Goal: Communication & Community: Answer question/provide support

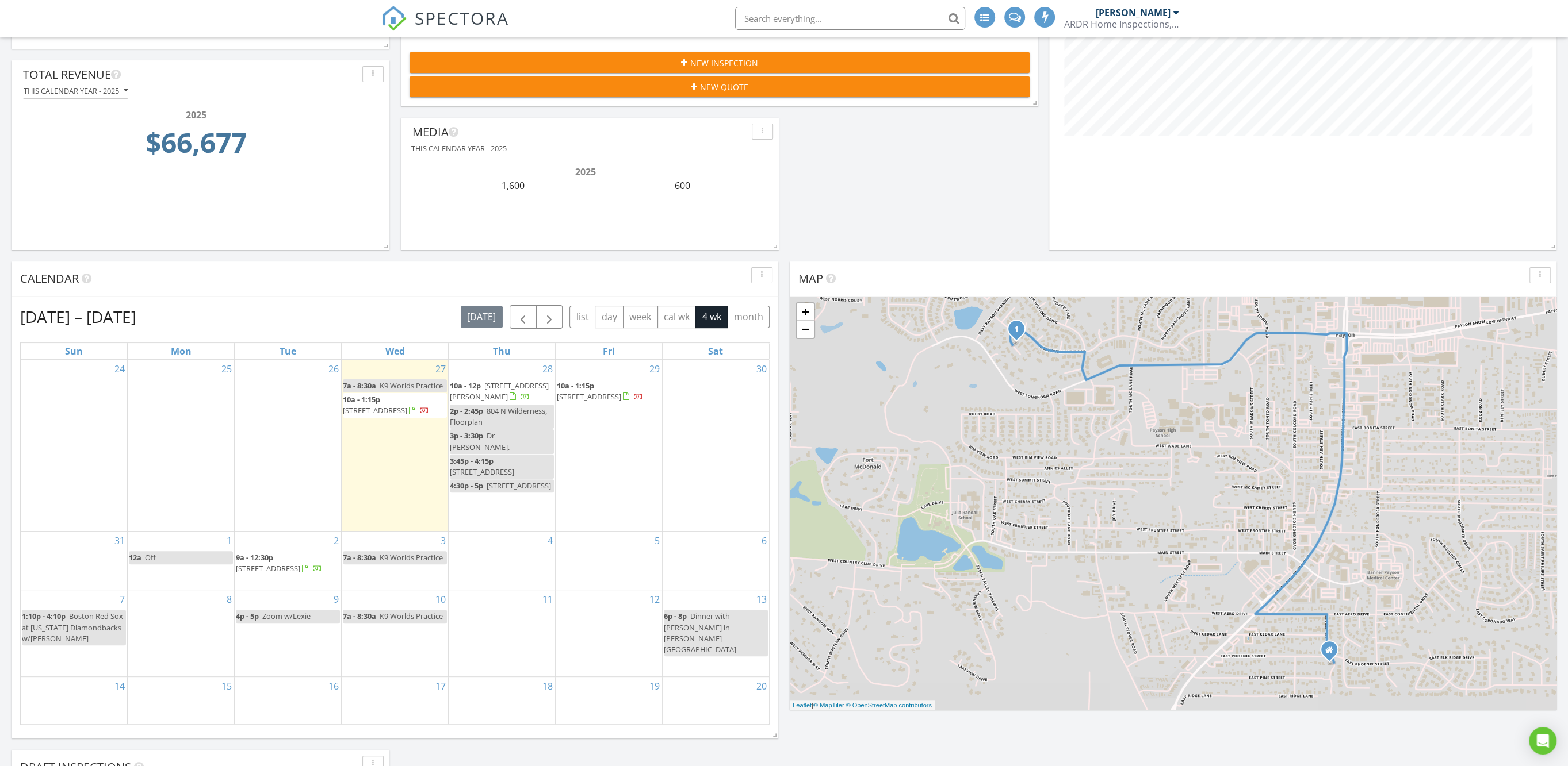
scroll to position [287, 0]
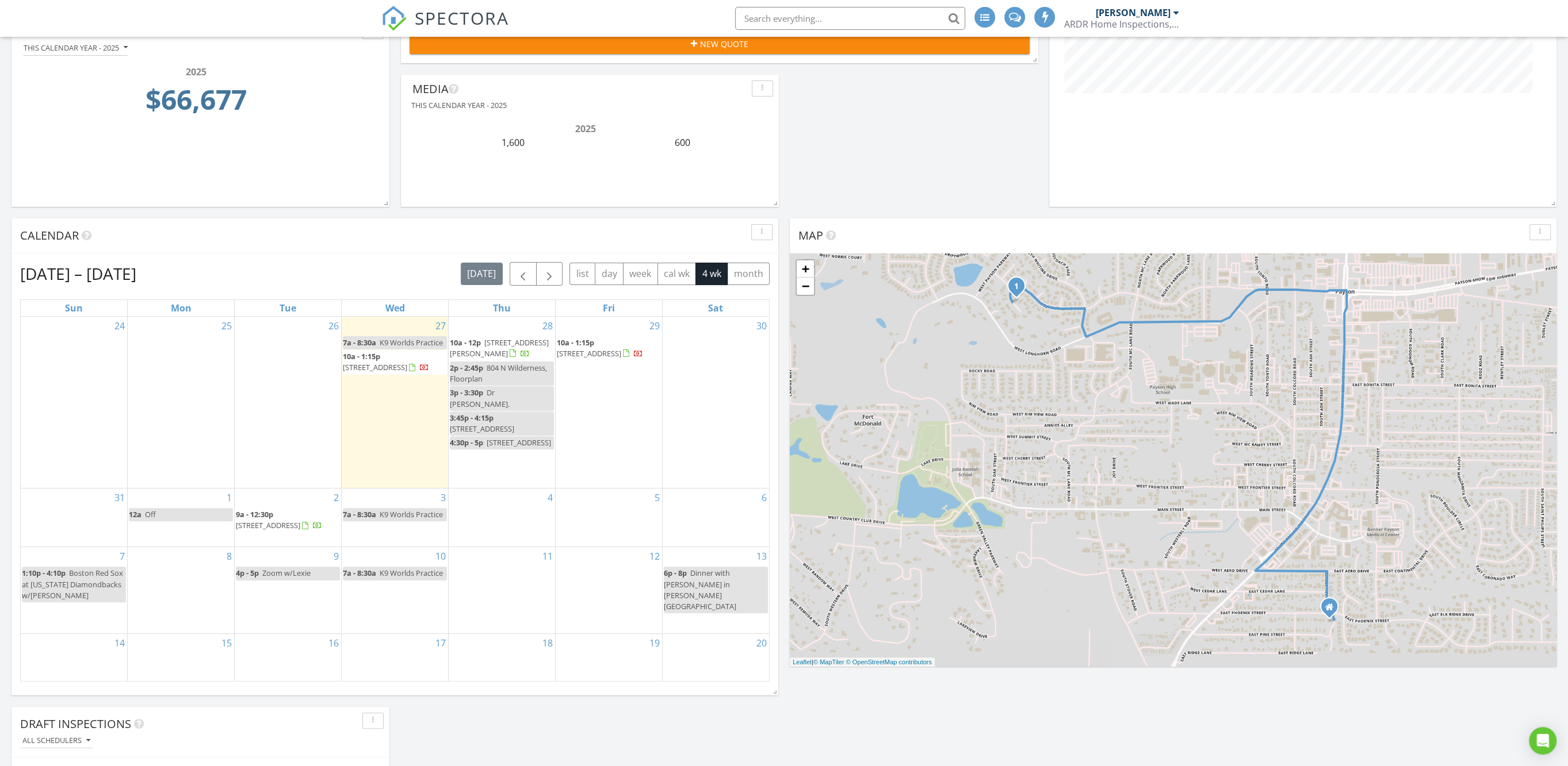
click at [584, 348] on span "[STREET_ADDRESS]" at bounding box center [589, 353] width 65 height 11
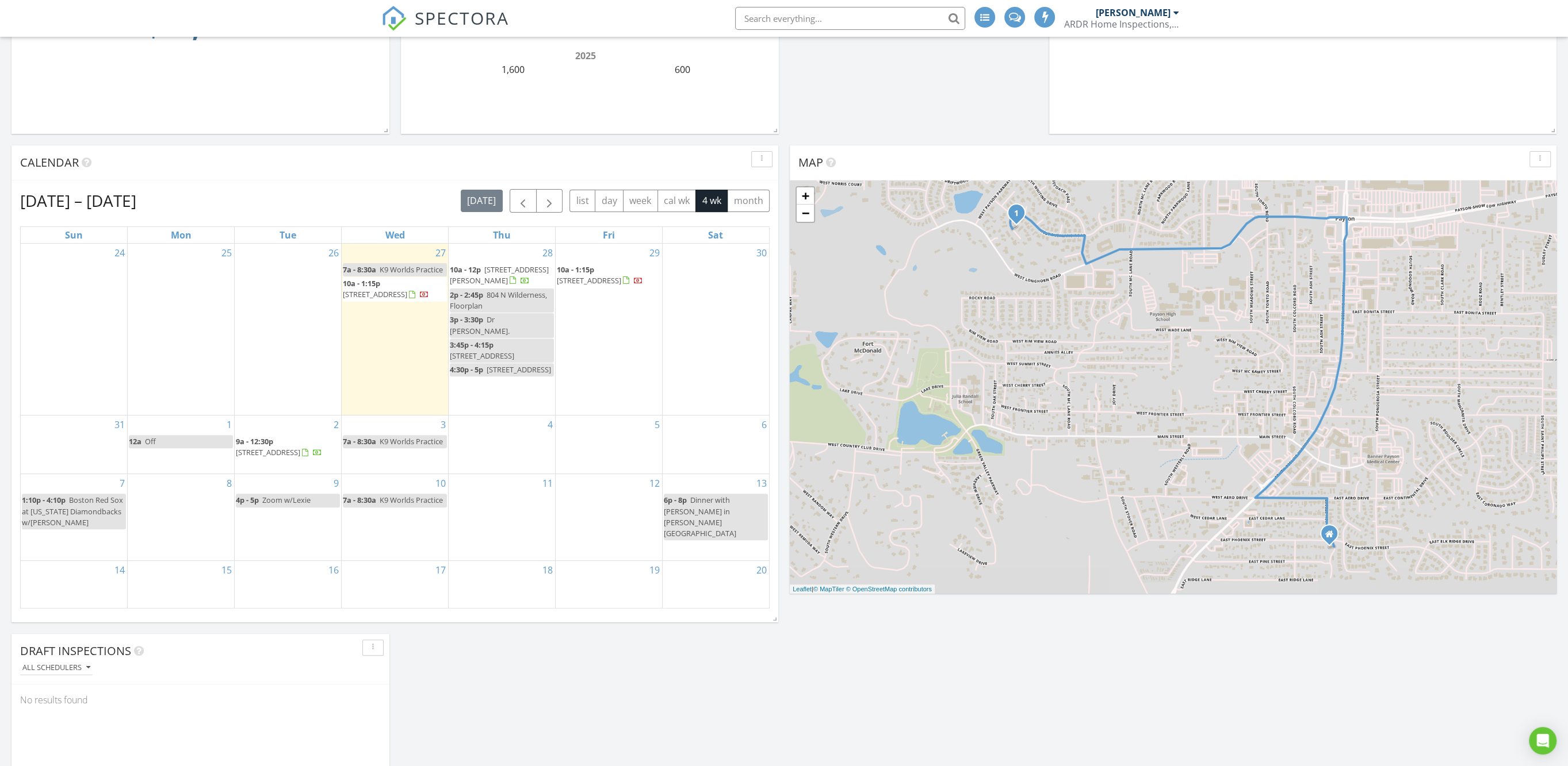
scroll to position [359, 0]
click at [515, 273] on span "3641 Stagecoach Rd , Heber-Overgaard 85928" at bounding box center [499, 276] width 99 height 21
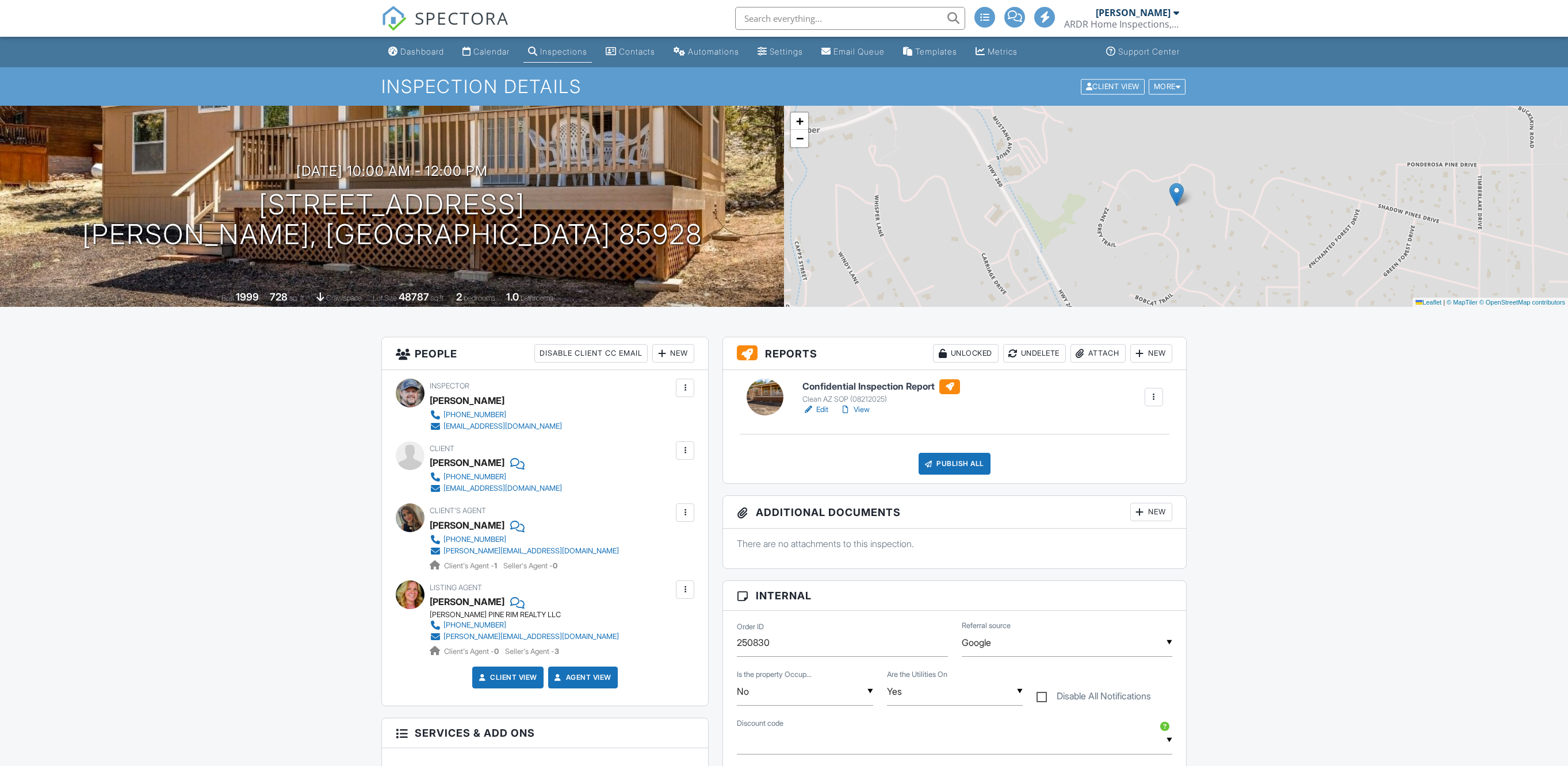
scroll to position [1114, 0]
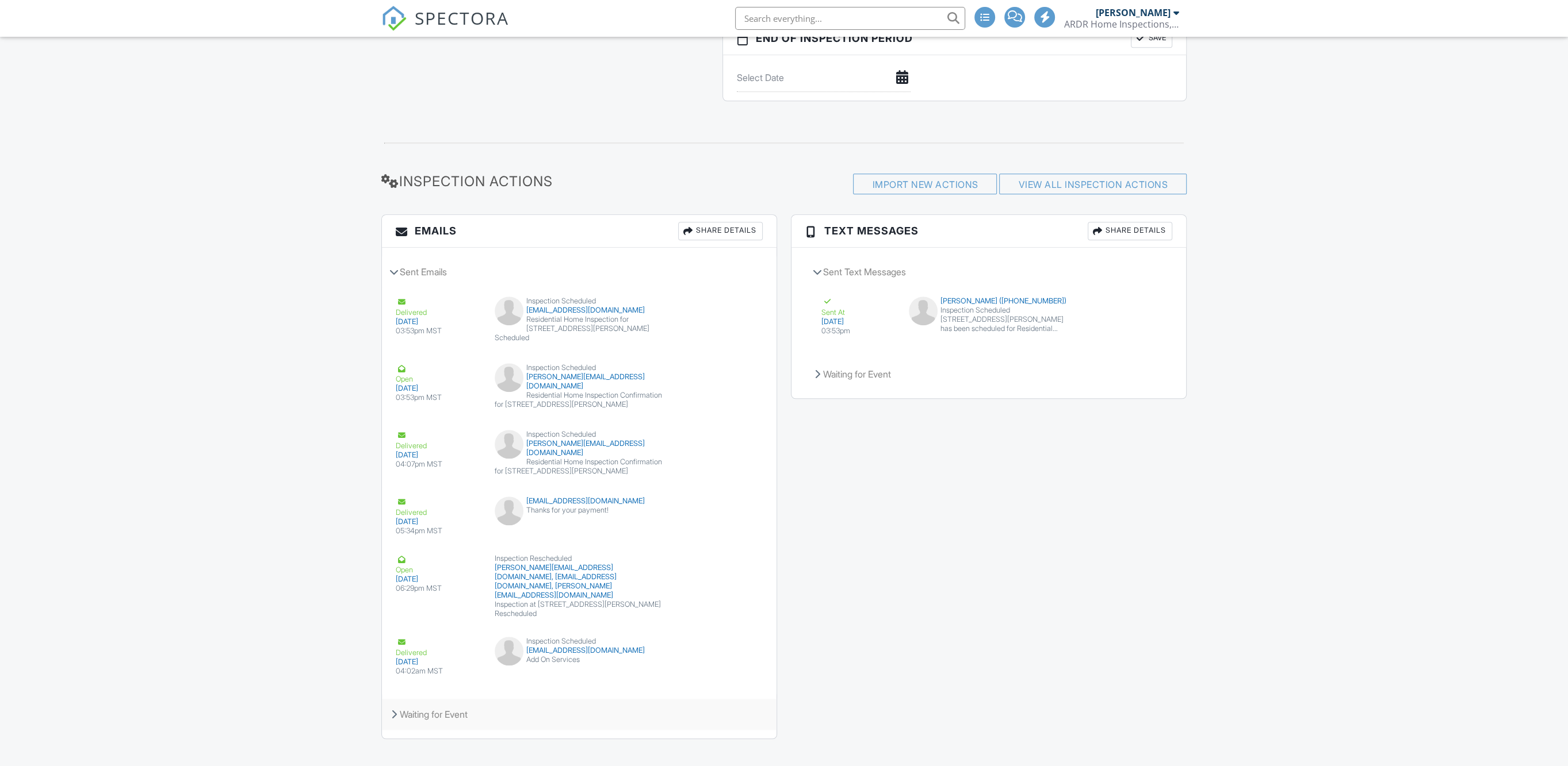
click at [427, 702] on div "Waiting for Event" at bounding box center [580, 715] width 395 height 31
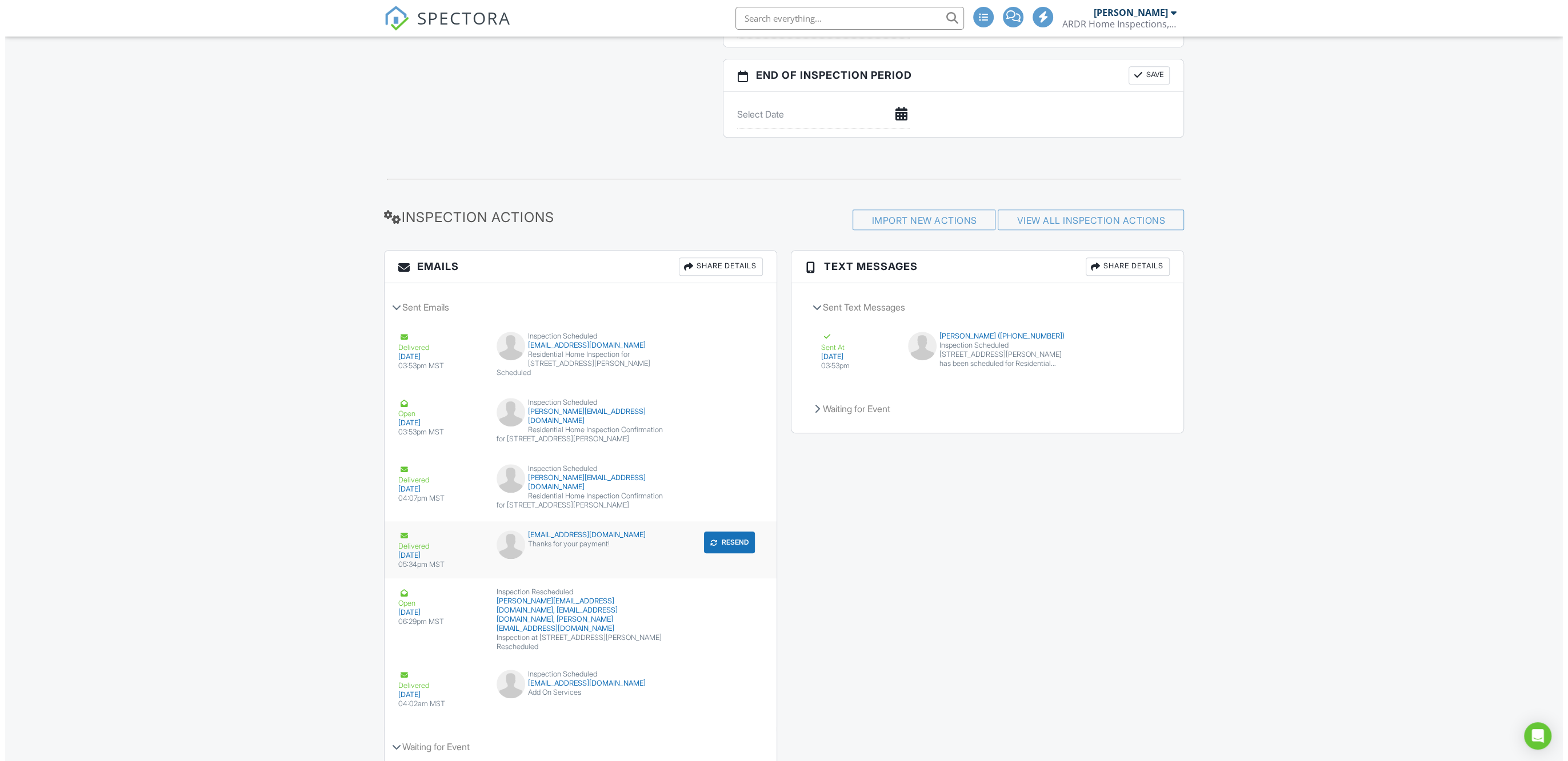
scroll to position [1071, 0]
click at [715, 257] on div "Share Details" at bounding box center [715, 265] width 84 height 18
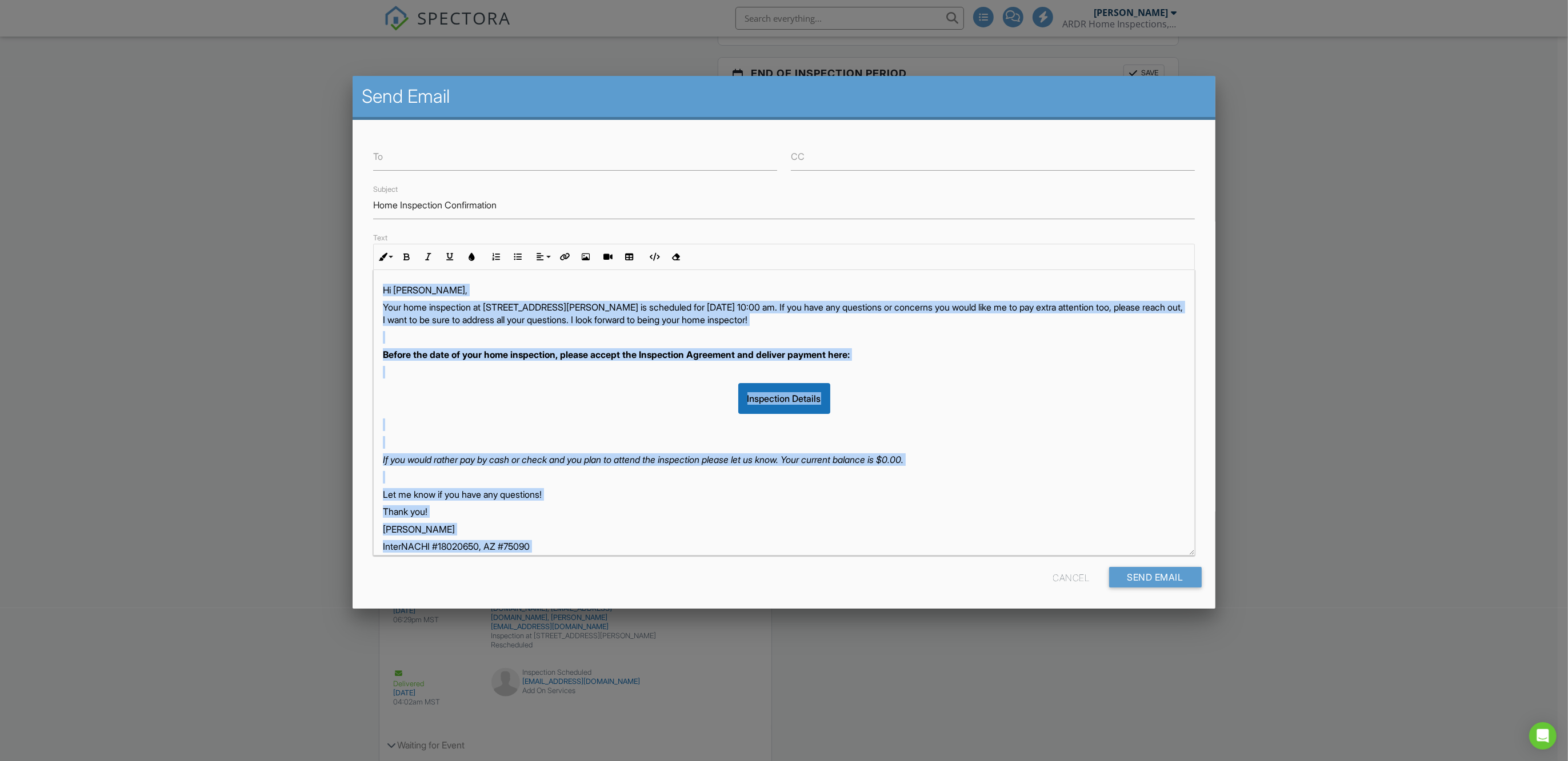
scroll to position [46, 0]
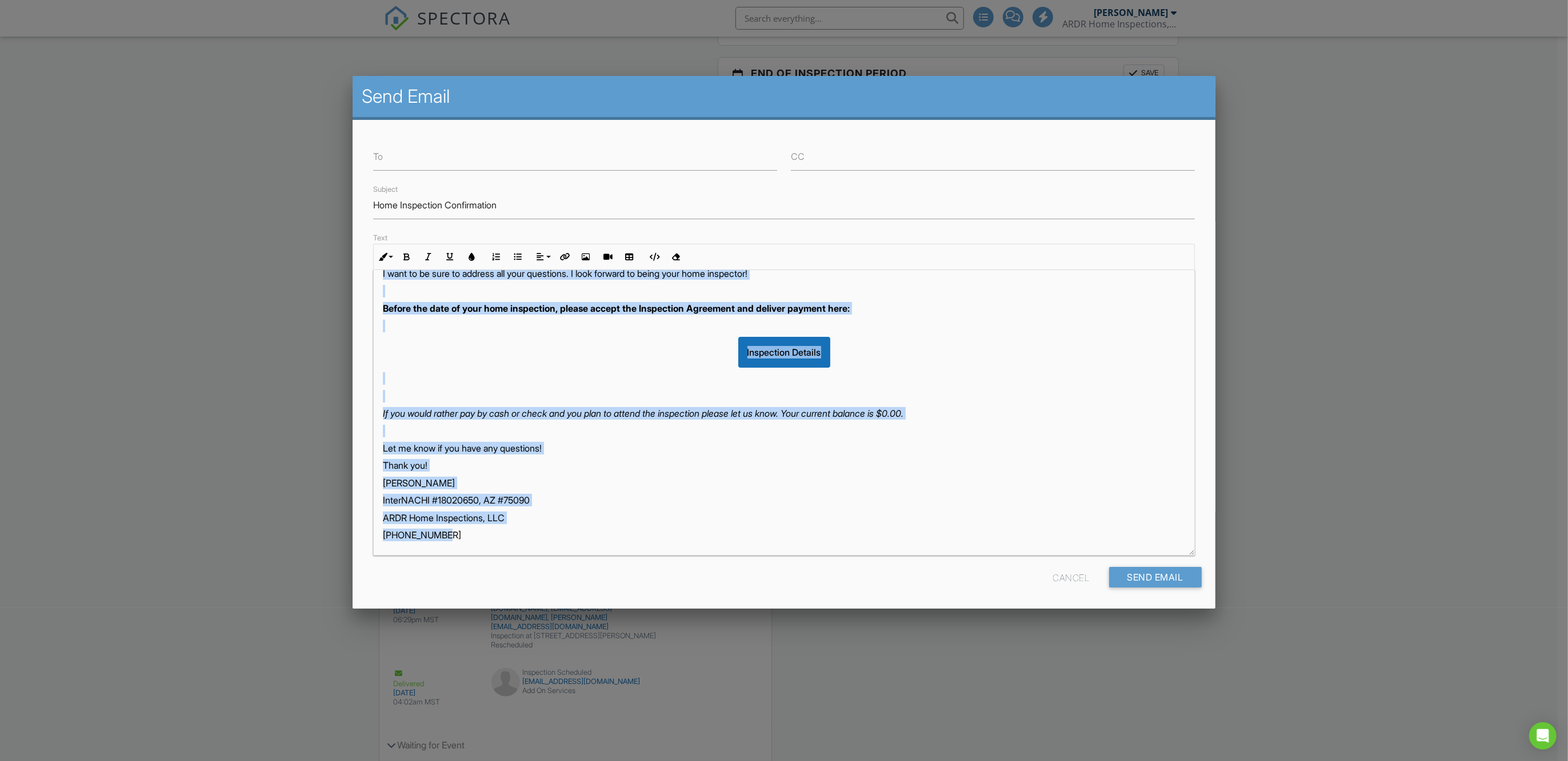
drag, startPoint x: 382, startPoint y: 289, endPoint x: 850, endPoint y: 520, distance: 521.9
click at [875, 570] on div "To CC Subject Home Inspection Confirmation Text Inline Style XLarge Large Norma…" at bounding box center [784, 365] width 863 height 490
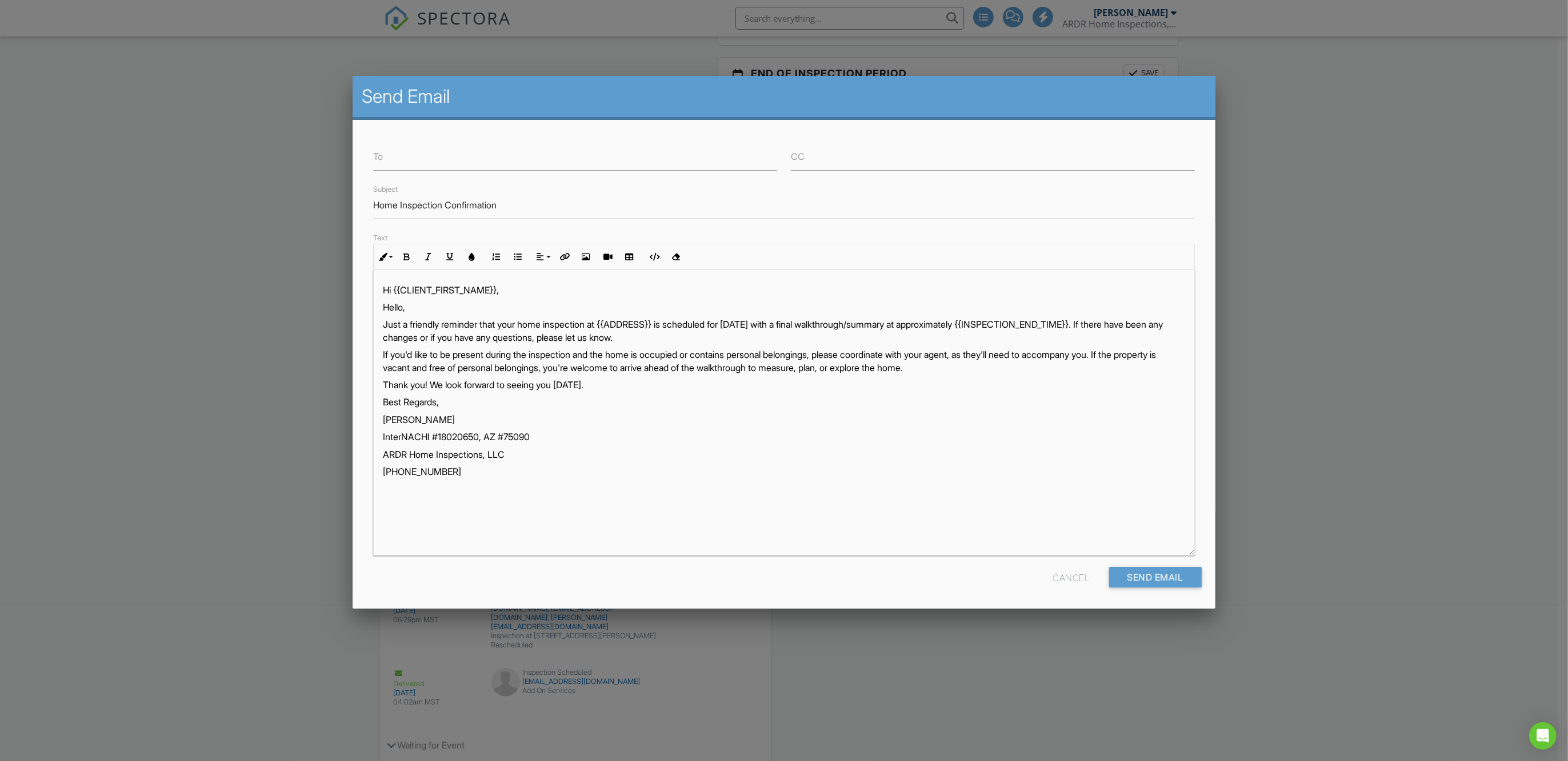
scroll to position [0, 0]
drag, startPoint x: 500, startPoint y: 289, endPoint x: 394, endPoint y: 289, distance: 106.0
click at [394, 289] on p "Hi {{CLIENT_FIRST_NAME}}," at bounding box center [784, 290] width 802 height 13
click at [642, 421] on p "[PERSON_NAME]" at bounding box center [784, 420] width 802 height 13
drag, startPoint x: 669, startPoint y: 323, endPoint x: 611, endPoint y: 323, distance: 58.0
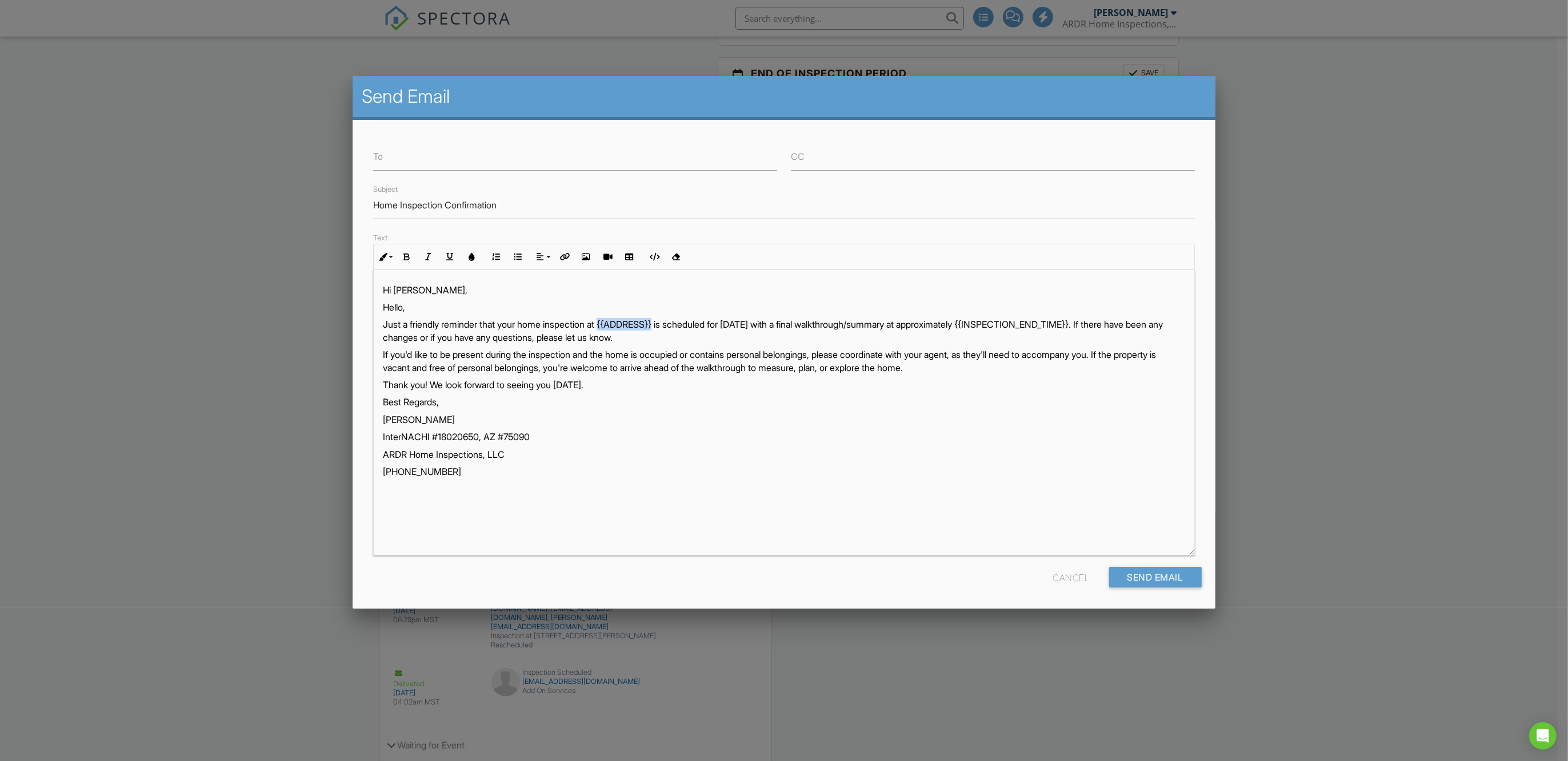
click at [611, 323] on p "Just a friendly reminder that your home inspection at {{ADDRESS}} is scheduled …" at bounding box center [784, 331] width 802 height 26
drag, startPoint x: 1036, startPoint y: 326, endPoint x: 1156, endPoint y: 326, distance: 120.0
click at [1156, 326] on p "Just a friendly reminder that your home inspection at 3641 Stagecoach Rd is sch…" at bounding box center [784, 331] width 802 height 26
drag, startPoint x: 686, startPoint y: 369, endPoint x: 740, endPoint y: 368, distance: 54.0
click at [740, 368] on p "If you'd like to be present during the inspection and the home is occupied or c…" at bounding box center [784, 361] width 802 height 26
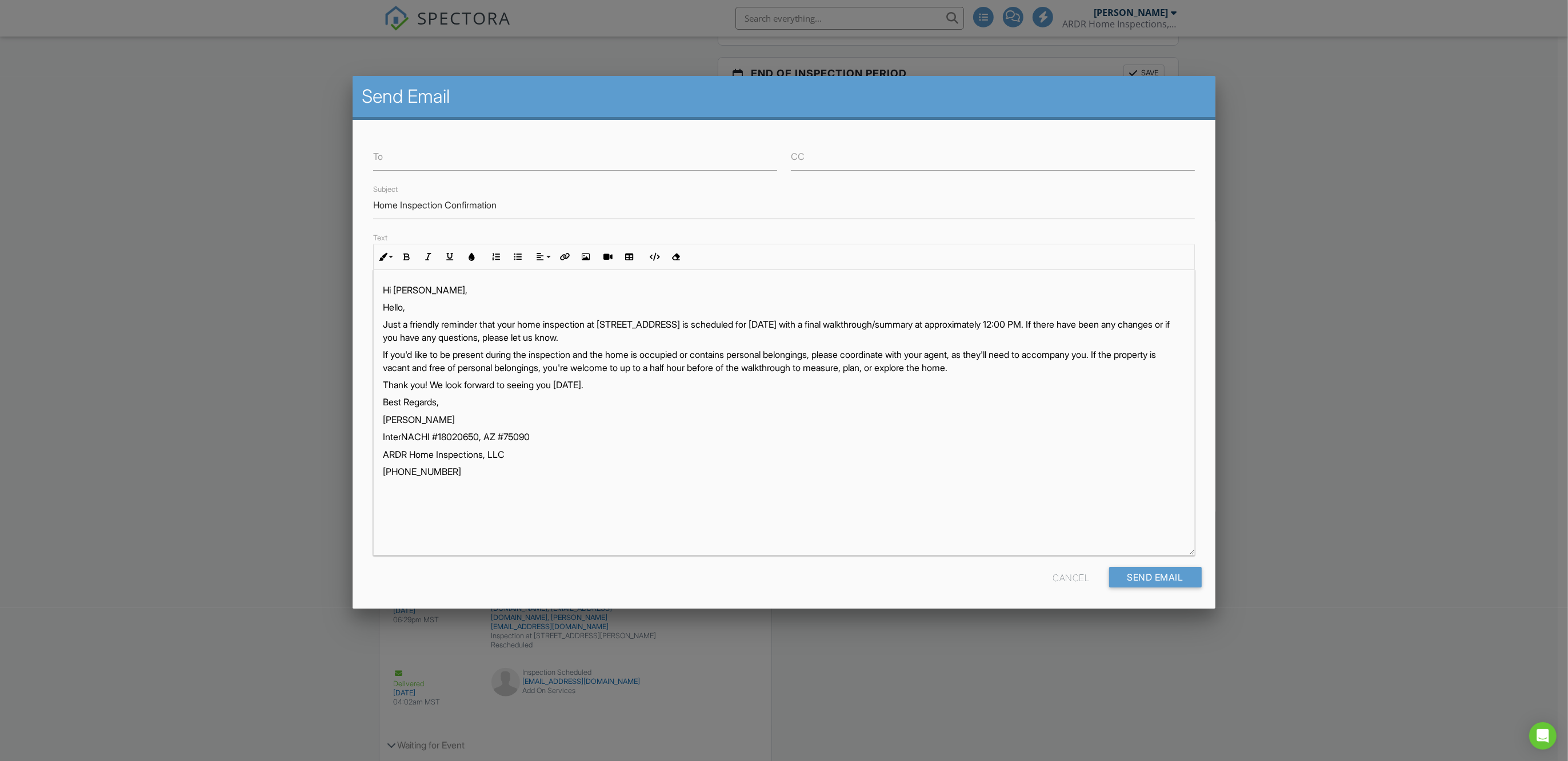
click at [800, 407] on p "Best Regards," at bounding box center [784, 402] width 802 height 13
click at [611, 383] on p "Thank you! We look forward to seeing you tomorrow." at bounding box center [784, 385] width 802 height 13
click at [1040, 370] on p "If you'd like to be present during the inspection and the home is occupied or c…" at bounding box center [784, 361] width 802 height 26
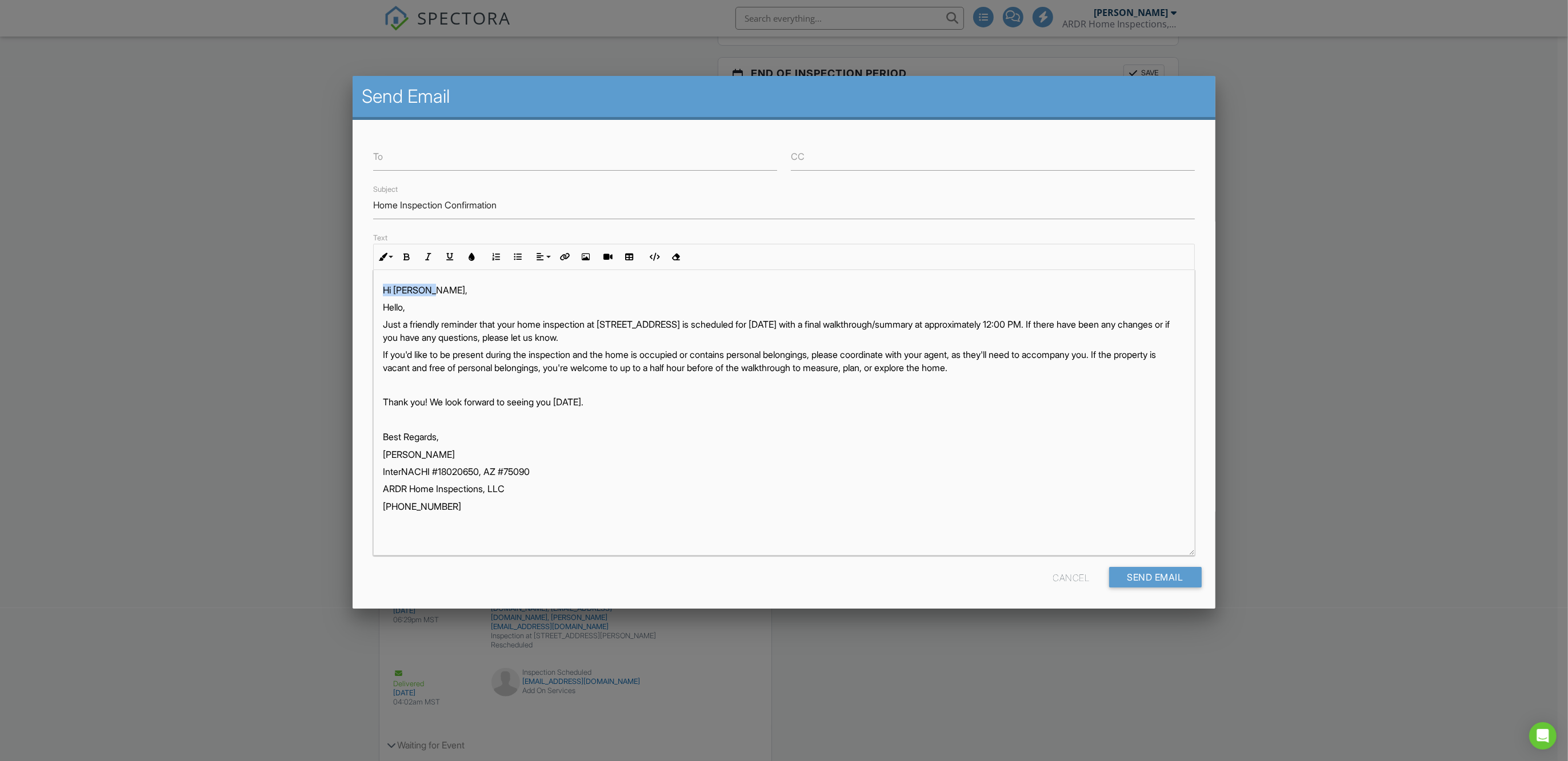
drag, startPoint x: 424, startPoint y: 289, endPoint x: 381, endPoint y: 288, distance: 43.0
click at [381, 288] on div "Hi Araceli, Hello, Just a friendly reminder that your home inspection at 3641 S…" at bounding box center [783, 412] width 820 height 285
click at [472, 301] on p "Hello," at bounding box center [784, 308] width 802 height 13
drag, startPoint x: 428, startPoint y: 290, endPoint x: 396, endPoint y: 289, distance: 32.0
click at [396, 289] on p "Hi Araceli," at bounding box center [784, 290] width 802 height 13
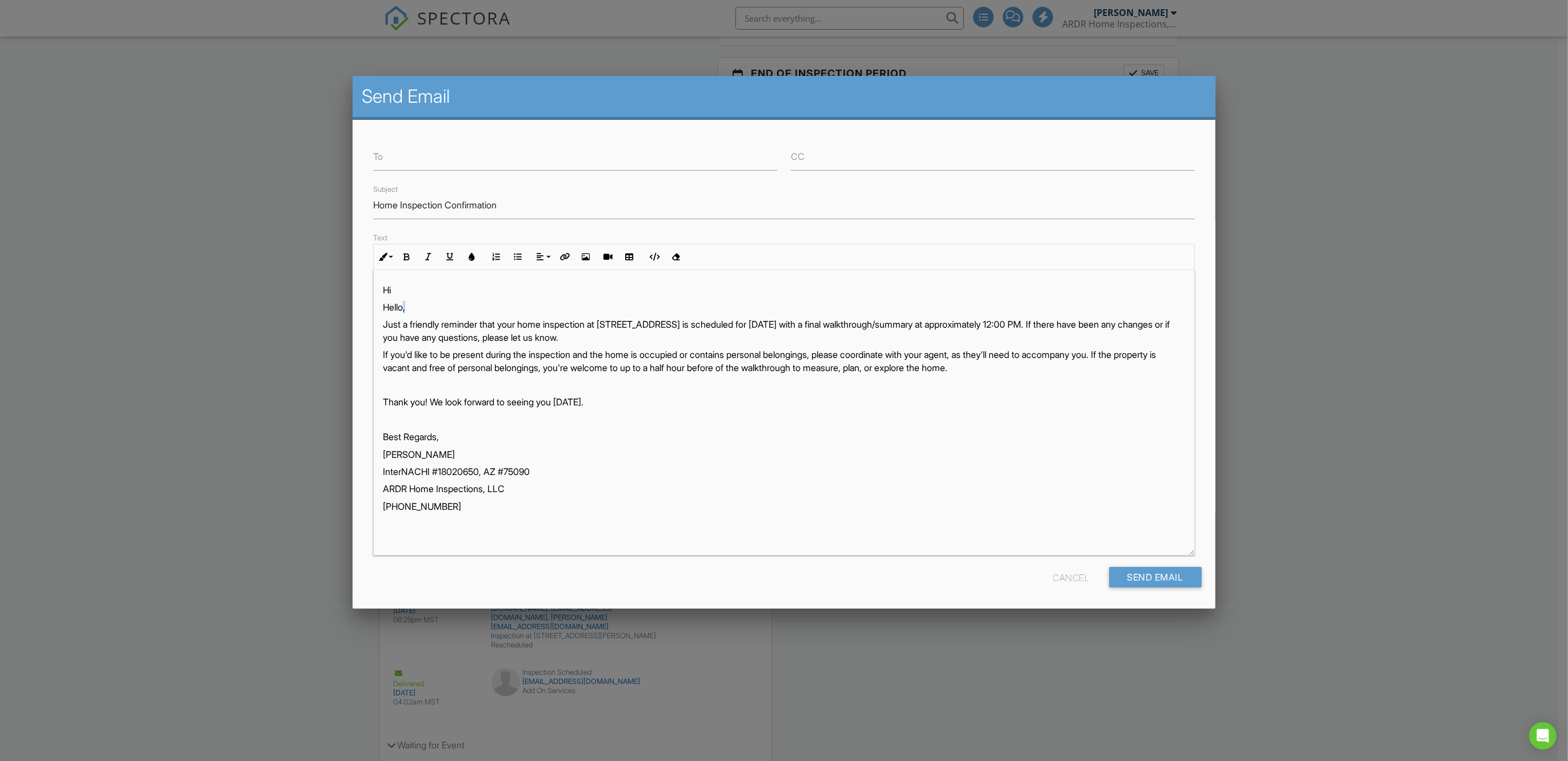
drag, startPoint x: 415, startPoint y: 306, endPoint x: 404, endPoint y: 308, distance: 11.2
click at [404, 308] on p "Hello," at bounding box center [784, 308] width 802 height 13
click at [403, 311] on p "HelloAraceli," at bounding box center [784, 308] width 802 height 13
drag, startPoint x: 399, startPoint y: 287, endPoint x: 371, endPoint y: 282, distance: 28.4
click at [371, 282] on div "Text Inline Style XLarge Large Normal Small Light Small/Light Bold Italic Under…" at bounding box center [784, 393] width 835 height 324
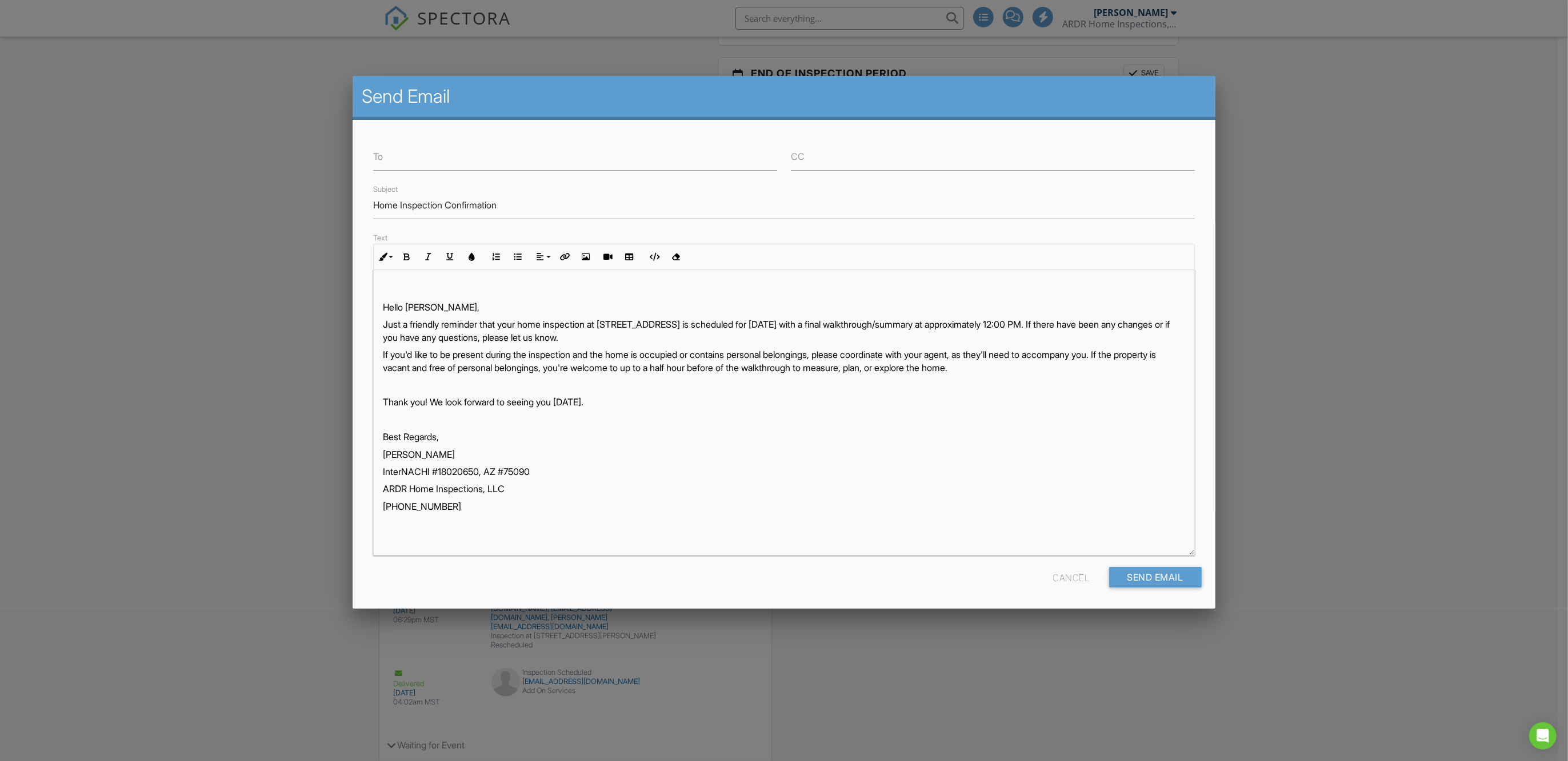
click at [383, 306] on p "Hello Araceli," at bounding box center [784, 308] width 802 height 13
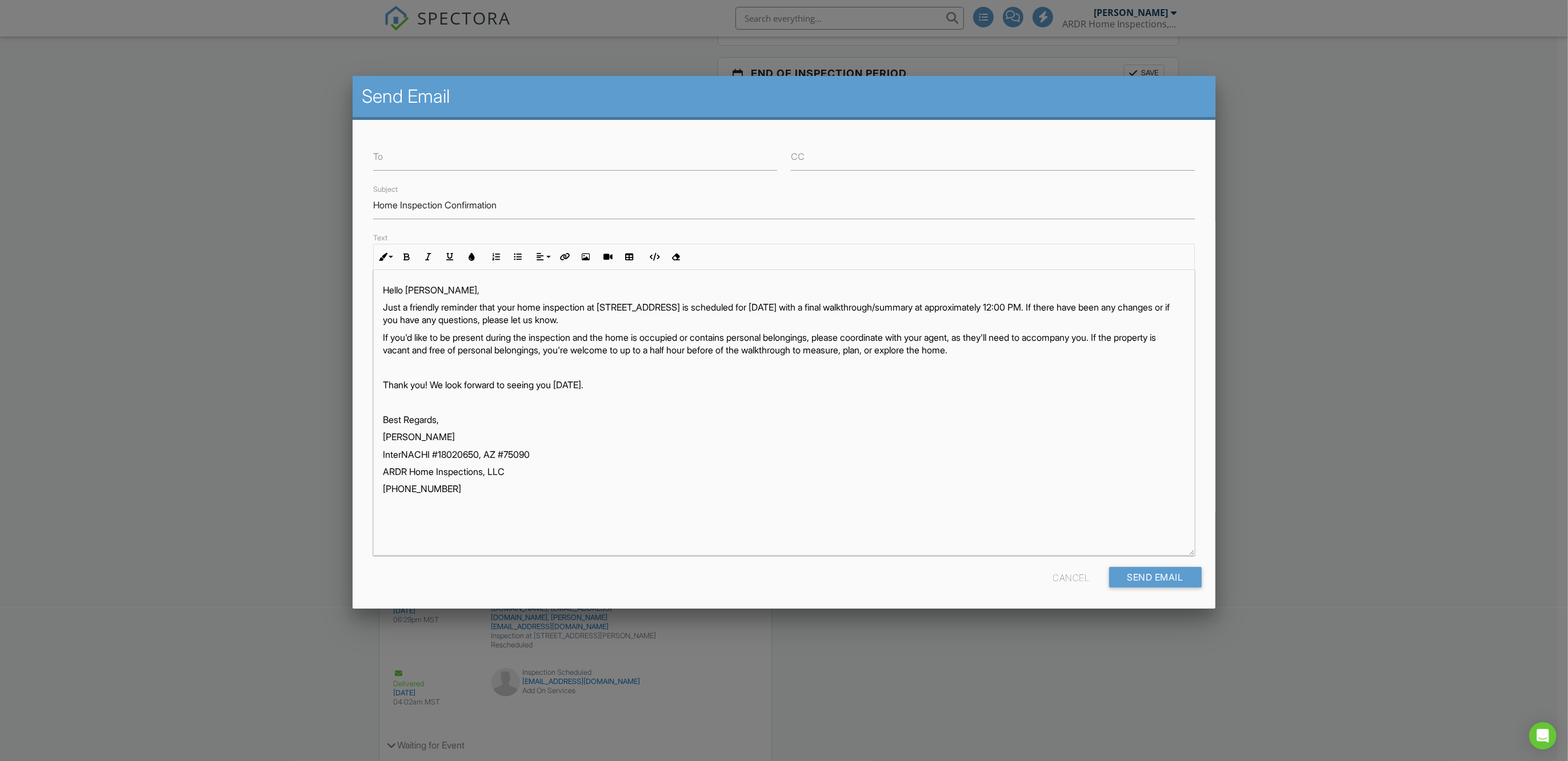
click at [843, 497] on div "Hello Araceli, Just a friendly reminder that your home inspection at 3641 Stage…" at bounding box center [783, 412] width 820 height 285
click at [406, 157] on input "To" at bounding box center [575, 157] width 404 height 28
paste input "[EMAIL_ADDRESS][DOMAIN_NAME]"
type input "[EMAIL_ADDRESS][DOMAIN_NAME]"
click at [752, 200] on input "Home Inspection Confirmation" at bounding box center [784, 205] width 821 height 28
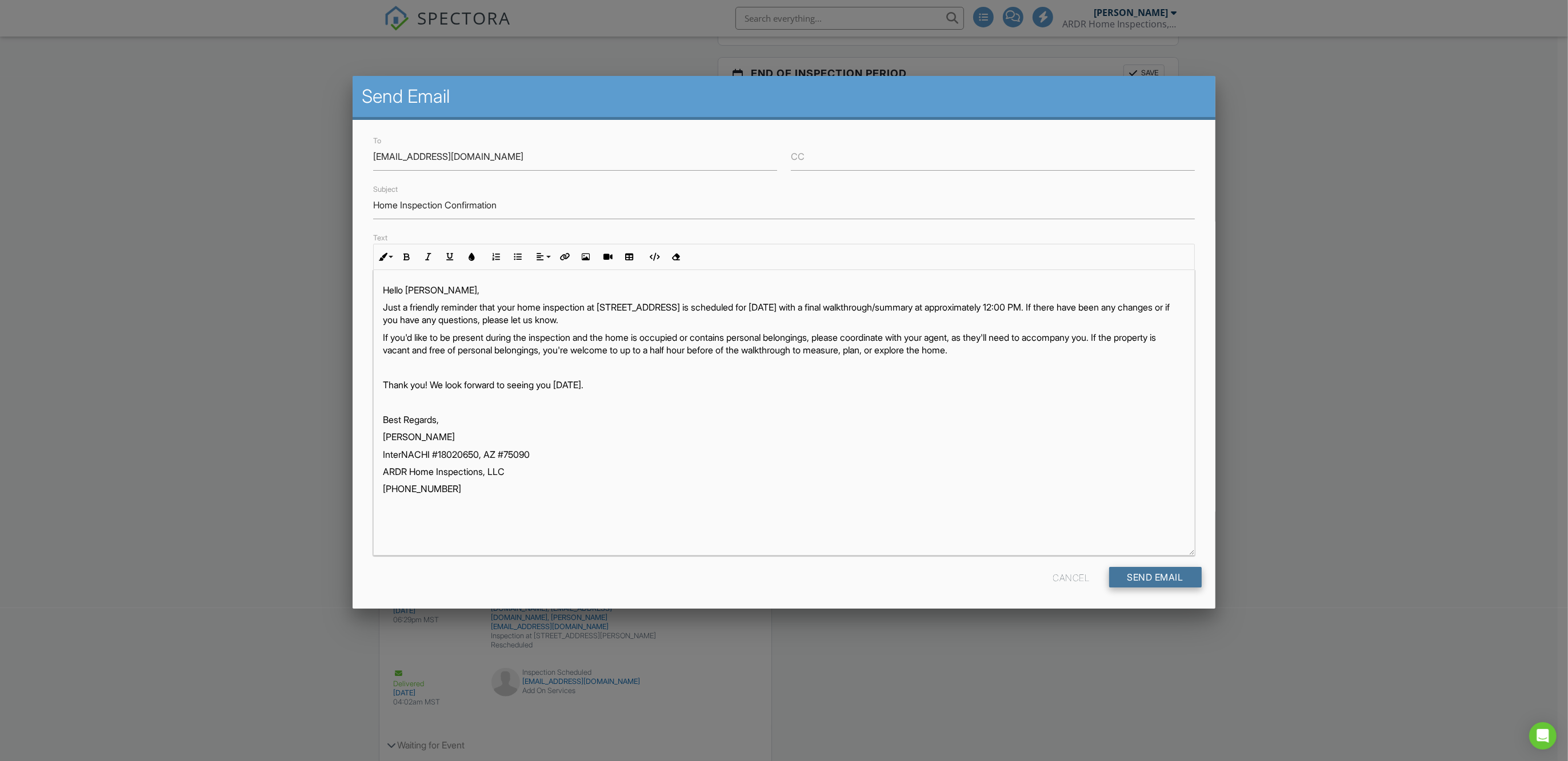
click at [1144, 580] on div "Send Email" at bounding box center [1155, 577] width 93 height 20
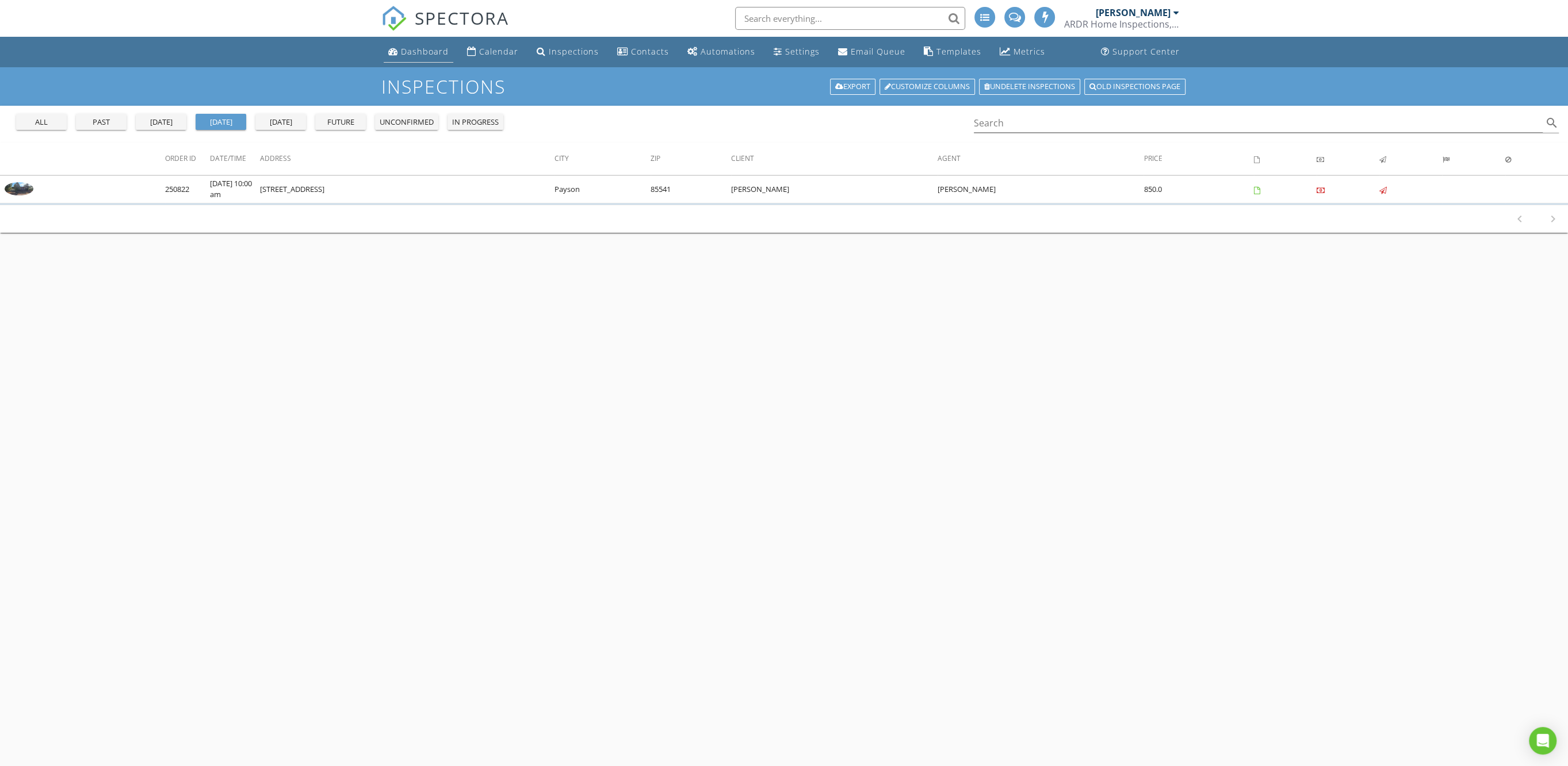
click at [427, 56] on div "Dashboard" at bounding box center [425, 52] width 48 height 11
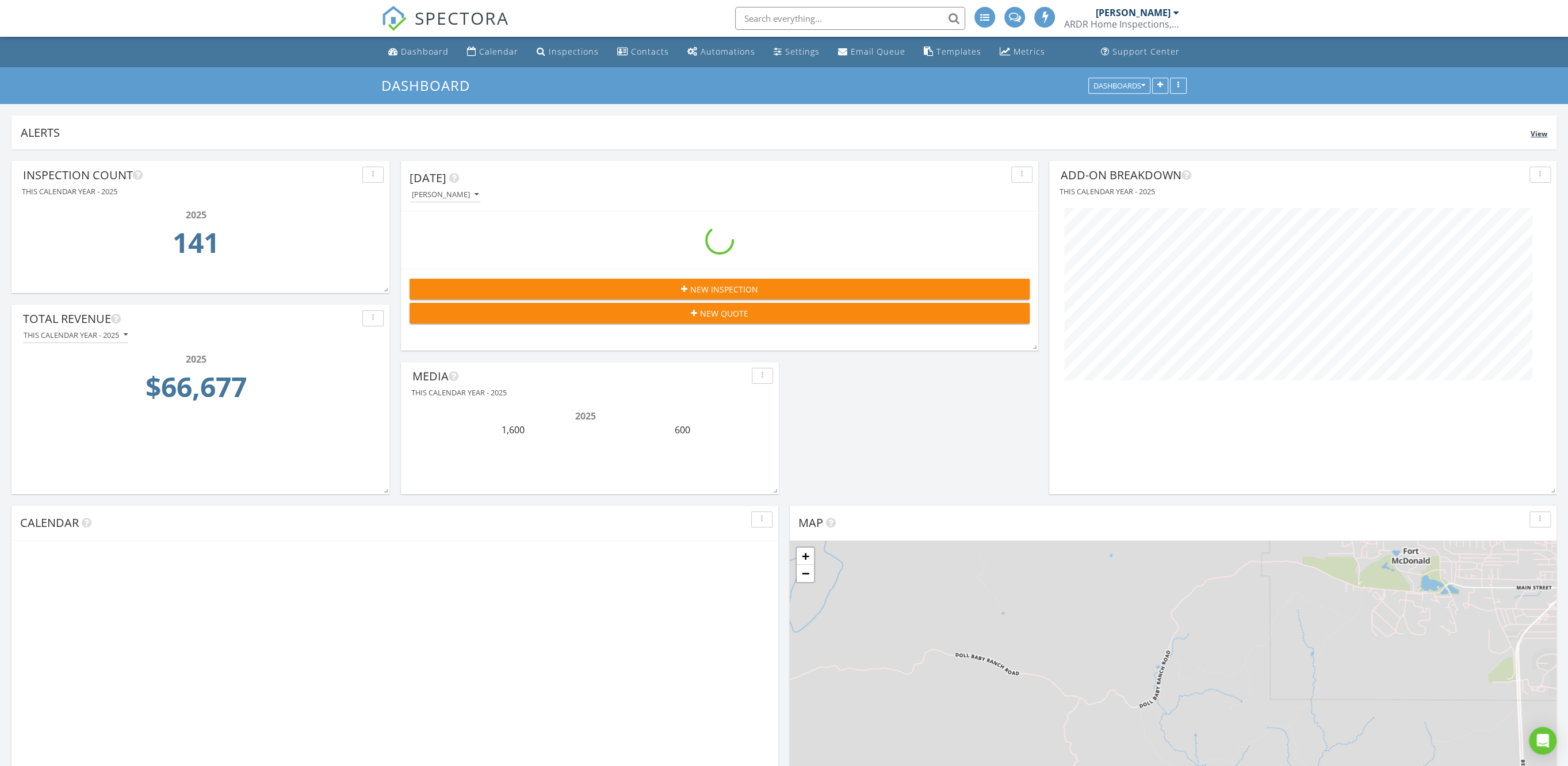
scroll to position [334, 507]
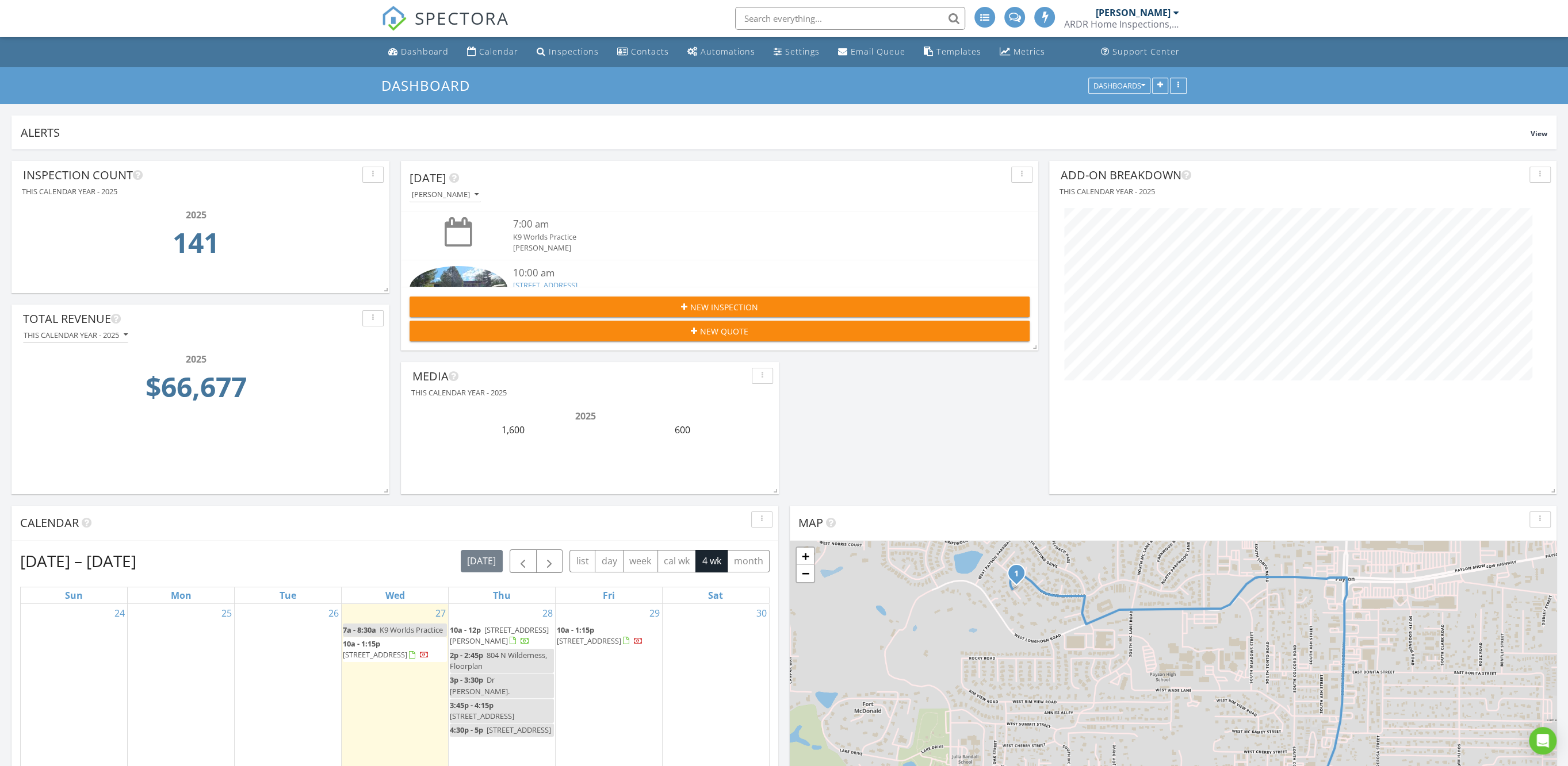
click at [507, 630] on span "[STREET_ADDRESS][PERSON_NAME]" at bounding box center [499, 635] width 99 height 21
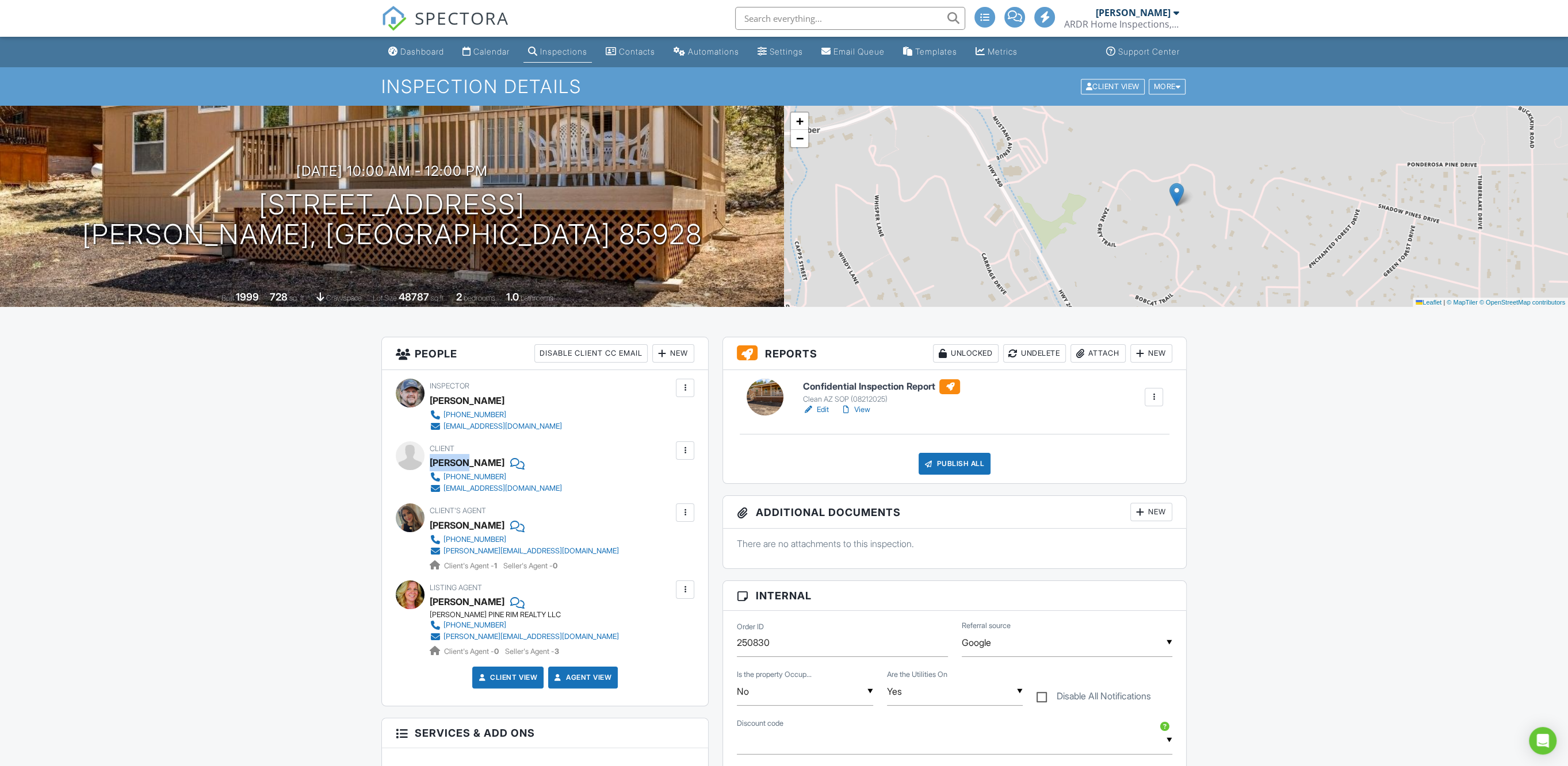
drag, startPoint x: 431, startPoint y: 461, endPoint x: 461, endPoint y: 463, distance: 30.1
click at [461, 463] on div "Araceli Salazar" at bounding box center [467, 463] width 74 height 18
copy div "[PERSON_NAME]"
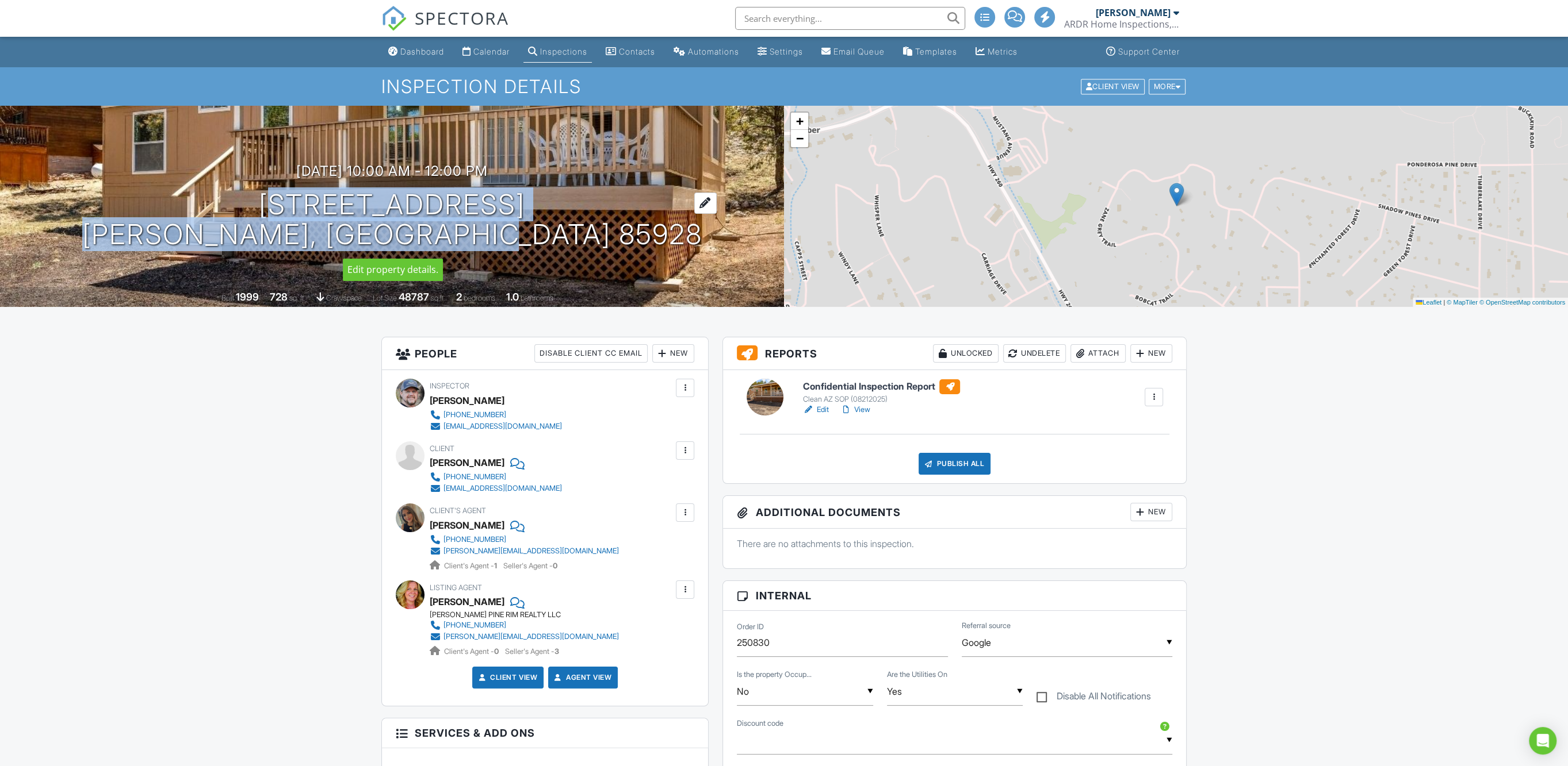
drag, startPoint x: 577, startPoint y: 246, endPoint x: 197, endPoint y: 211, distance: 381.6
click at [197, 211] on h1 "3641 Stagecoach Rd Heber-Overgaard, AZ 85928" at bounding box center [392, 220] width 620 height 61
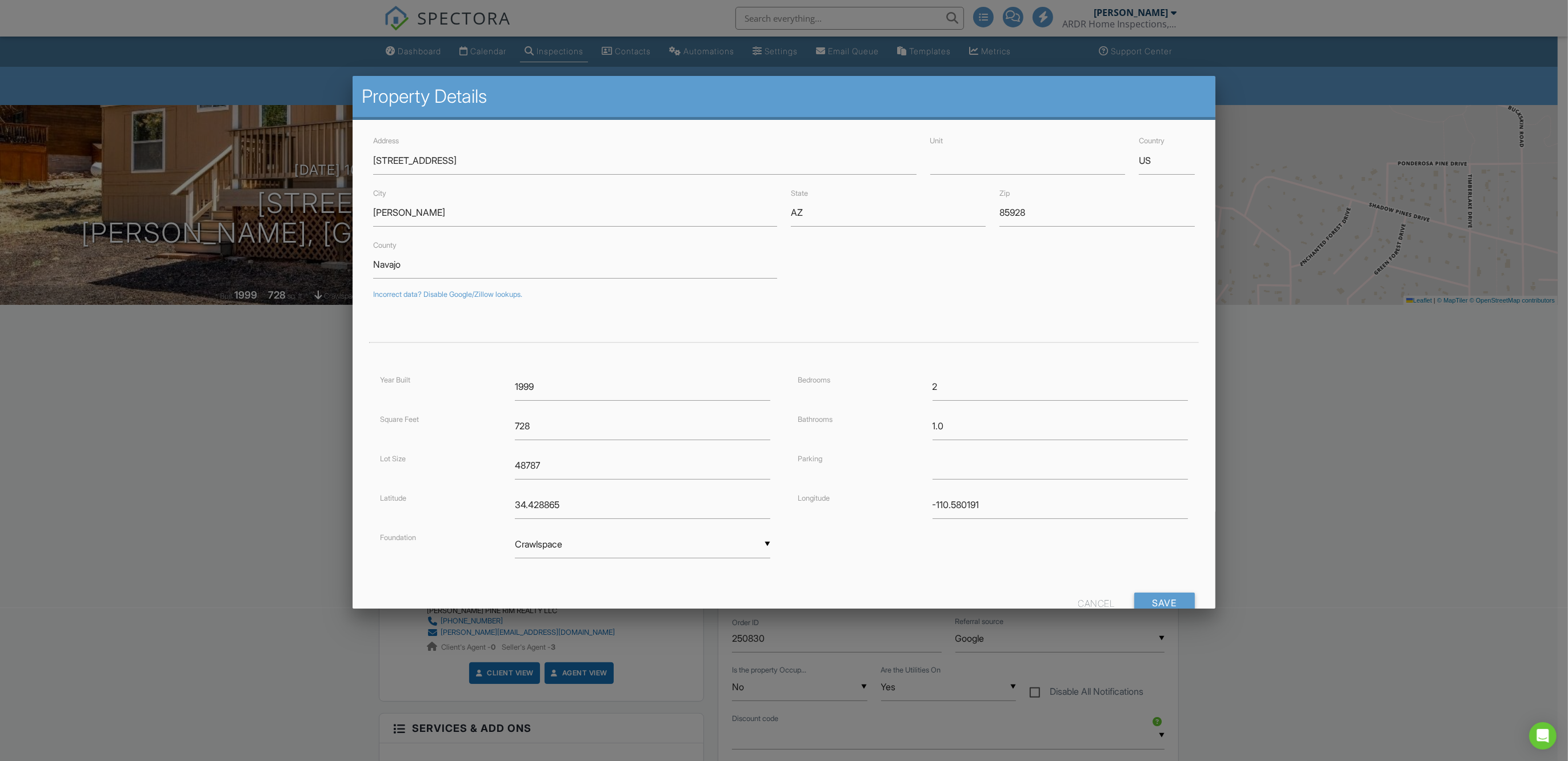
drag, startPoint x: 324, startPoint y: 206, endPoint x: 578, endPoint y: 144, distance: 261.5
click at [578, 144] on div "Address 3641 Stagecoach Rd" at bounding box center [644, 154] width 556 height 40
drag, startPoint x: 487, startPoint y: 162, endPoint x: 364, endPoint y: 159, distance: 123.0
click at [364, 159] on div "Address 3641 Stagecoach Rd Unit Country US City Heber-Overgaard State AZ Zip 85…" at bounding box center [784, 384] width 863 height 527
click at [1078, 597] on div "Cancel" at bounding box center [1096, 603] width 36 height 20
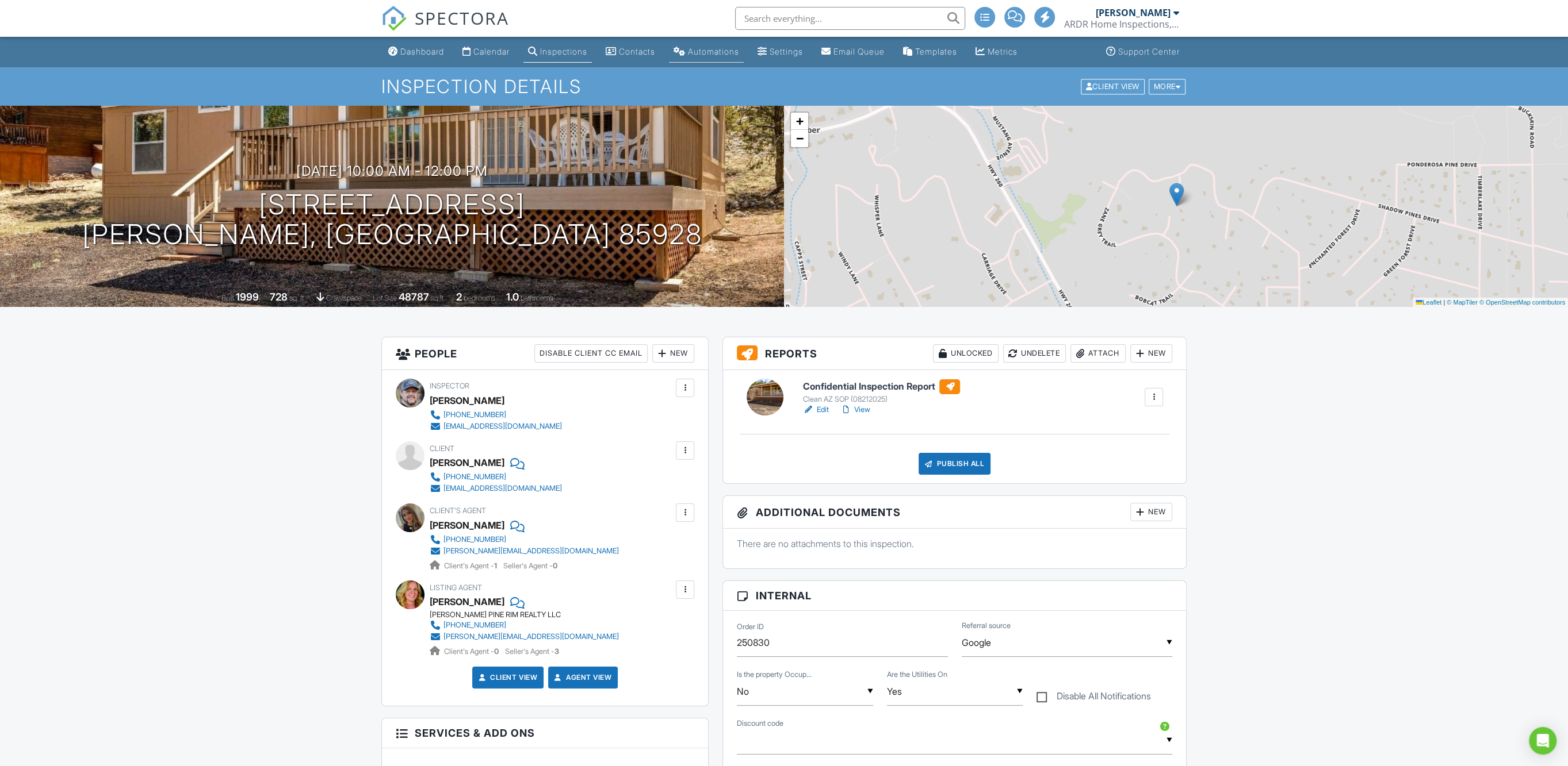
click at [733, 53] on div "Automations" at bounding box center [713, 51] width 51 height 10
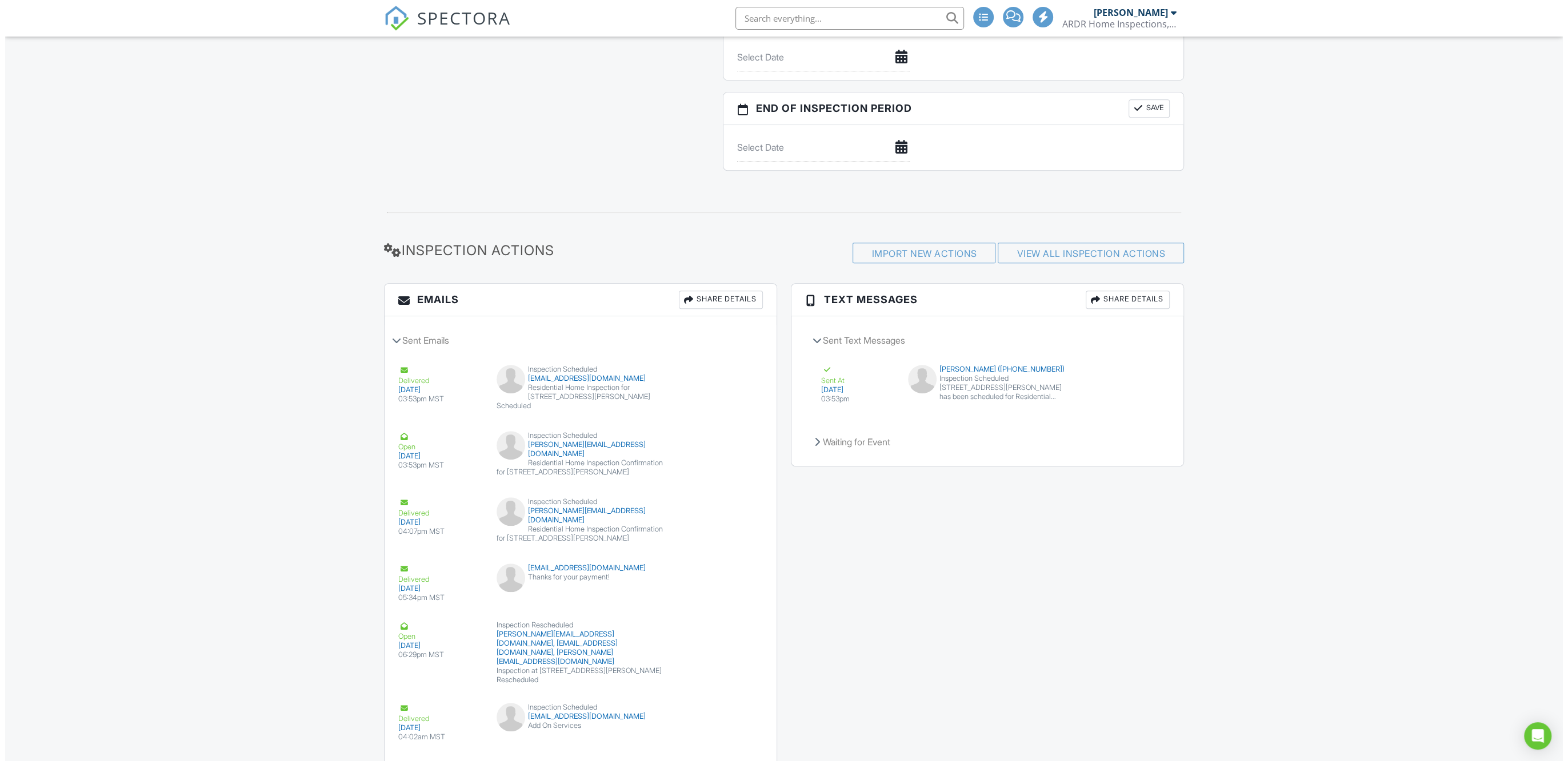
scroll to position [958, 0]
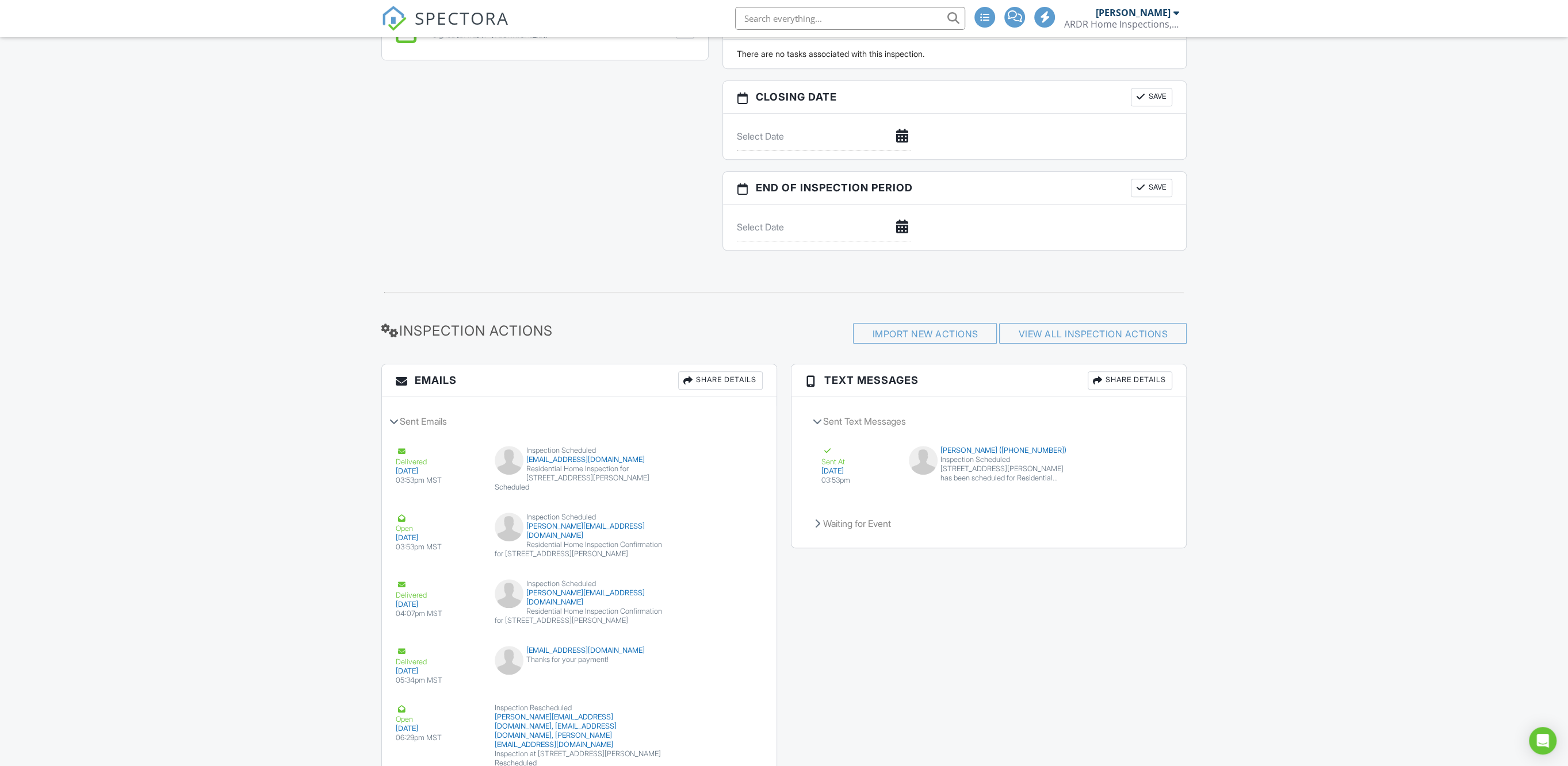
click at [1139, 371] on div "Share Details" at bounding box center [1130, 381] width 84 height 18
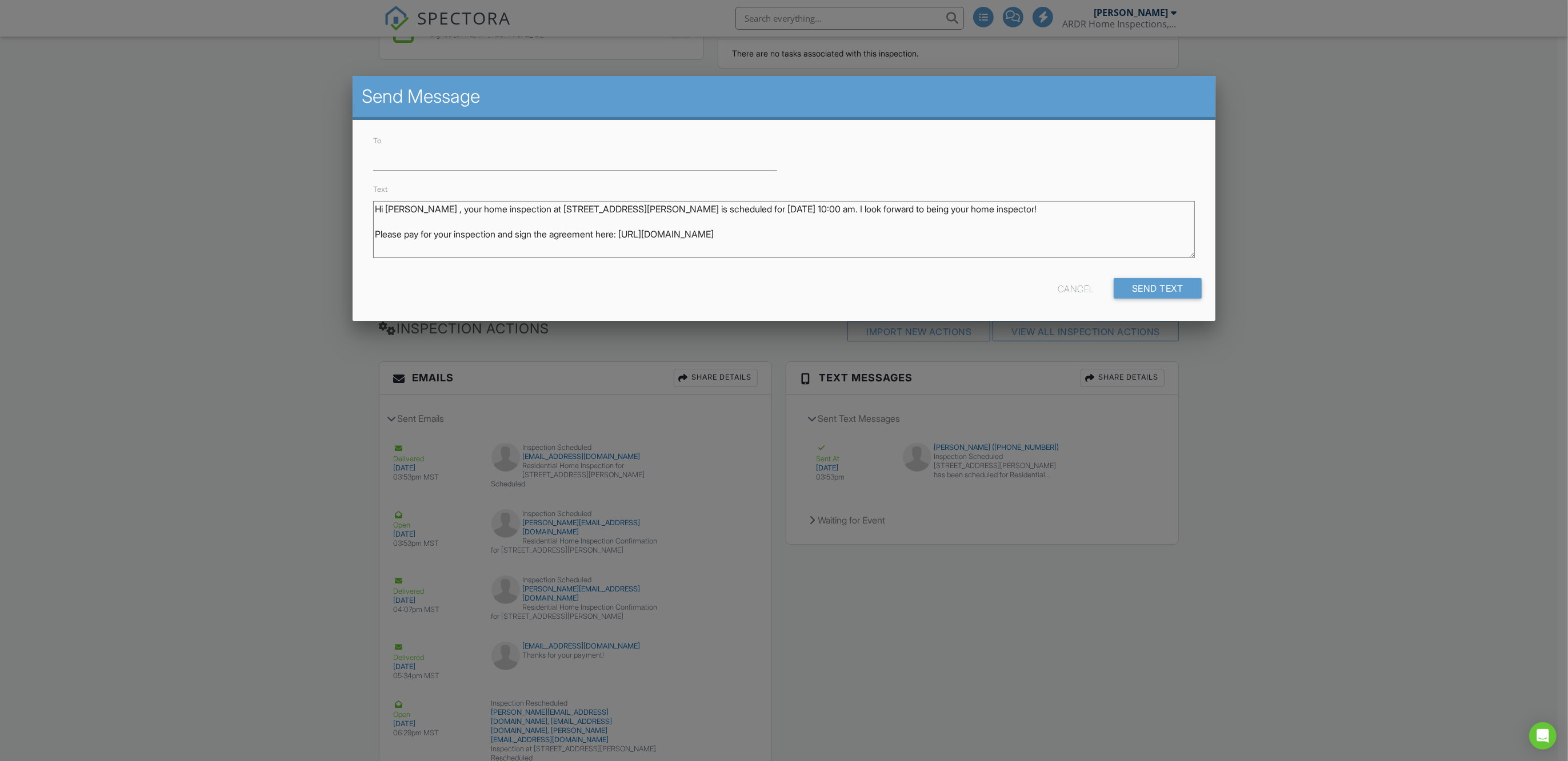
click at [424, 211] on textarea "Hi [PERSON_NAME] , your home inspection at [STREET_ADDRESS][PERSON_NAME] is sch…" at bounding box center [784, 229] width 821 height 57
drag, startPoint x: 992, startPoint y: 211, endPoint x: 1135, endPoint y: 223, distance: 143.5
click at [1135, 223] on textarea "Hi [PERSON_NAME] , your home inspection at [STREET_ADDRESS][PERSON_NAME] is sch…" at bounding box center [784, 229] width 821 height 57
drag, startPoint x: 816, startPoint y: 232, endPoint x: 352, endPoint y: 234, distance: 464.0
click at [352, 234] on body "SPECTORA David Evans ARDR Home Inspections, LLC. Role: Inspector Dashboard New …" at bounding box center [779, 16] width 1558 height 1948
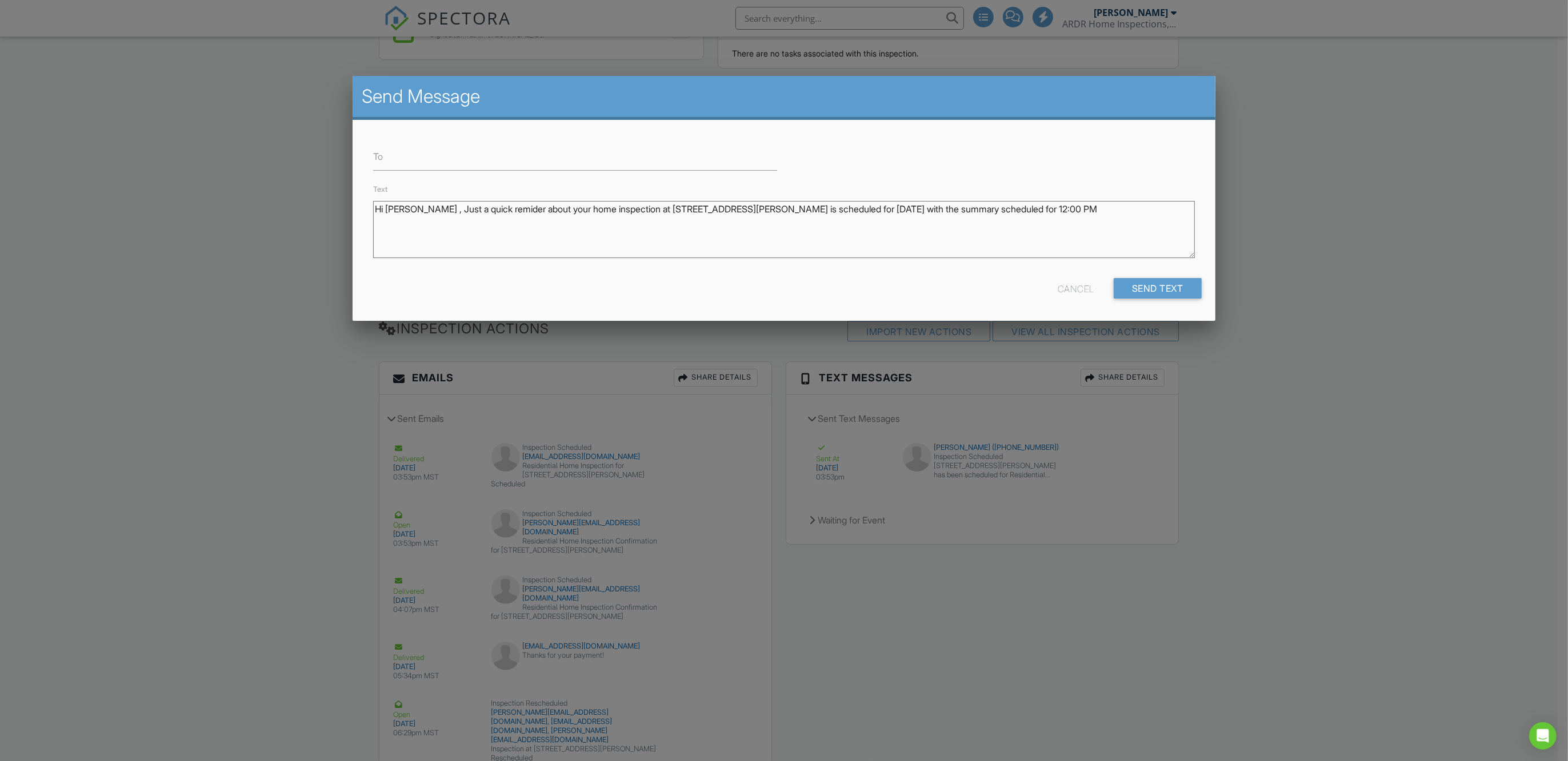
click at [498, 211] on textarea "Hi [PERSON_NAME] , your home inspection at [STREET_ADDRESS][PERSON_NAME] is sch…" at bounding box center [784, 229] width 821 height 57
click at [1033, 211] on textarea "Hi [PERSON_NAME] , your home inspection at [STREET_ADDRESS][PERSON_NAME] is sch…" at bounding box center [784, 229] width 821 height 57
click at [487, 222] on textarea "Hi [PERSON_NAME] , your home inspection at [STREET_ADDRESS][PERSON_NAME] is sch…" at bounding box center [784, 229] width 821 height 57
type textarea "Hi Araceli , Just a quick reminder about your home inspection at 3641 Stagecoac…"
paste input "tel:602-772-0401"
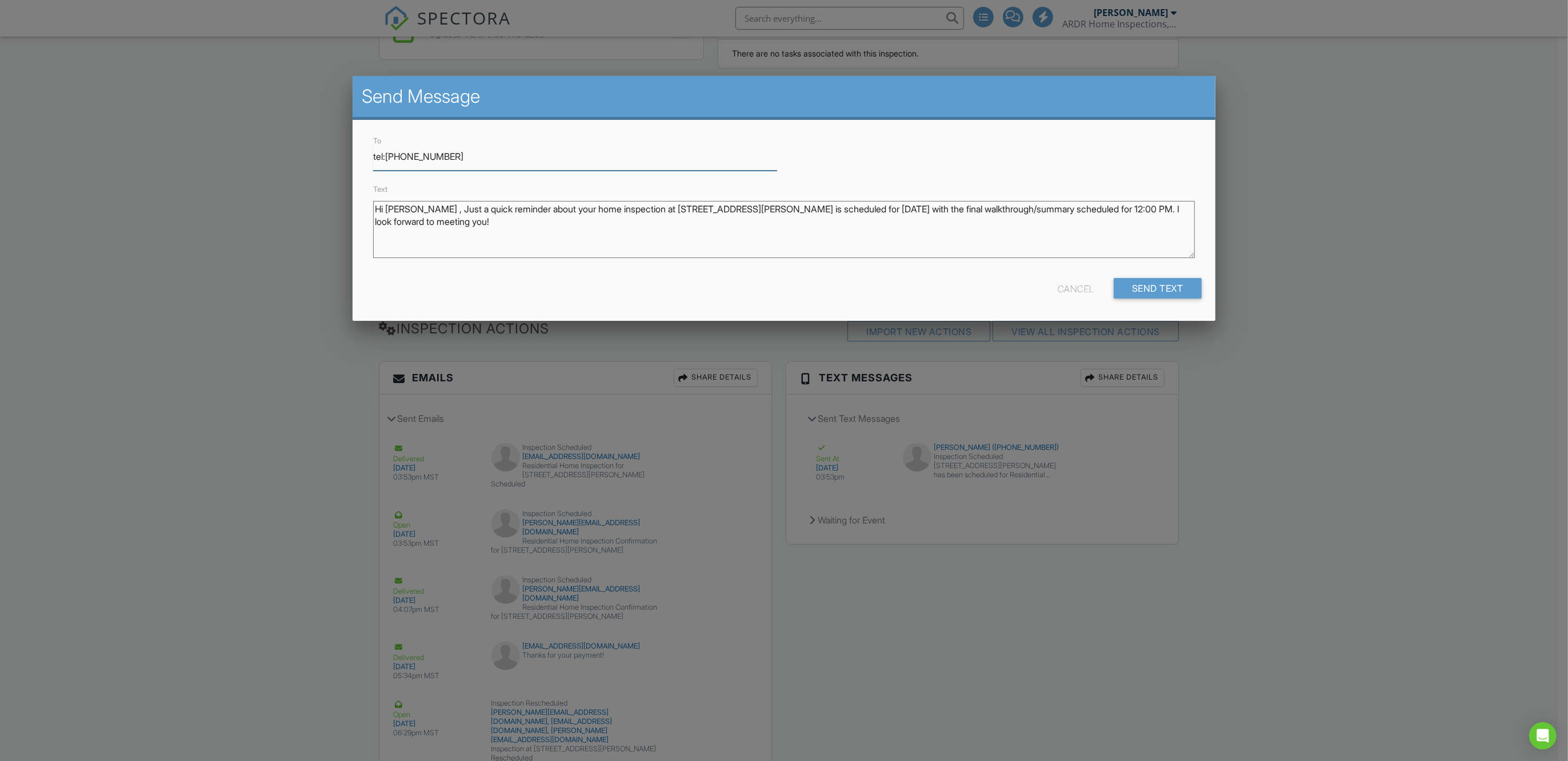
drag, startPoint x: 389, startPoint y: 156, endPoint x: 370, endPoint y: 159, distance: 19.2
click at [370, 159] on div "To tel:602-772-0401" at bounding box center [575, 157] width 418 height 28
type input "[PHONE_NUMBER]"
click at [744, 279] on div "Cancel Send Text" at bounding box center [784, 293] width 835 height 29
click at [869, 209] on textarea "Hi [PERSON_NAME] , your home inspection at [STREET_ADDRESS][PERSON_NAME] is sch…" at bounding box center [784, 229] width 821 height 57
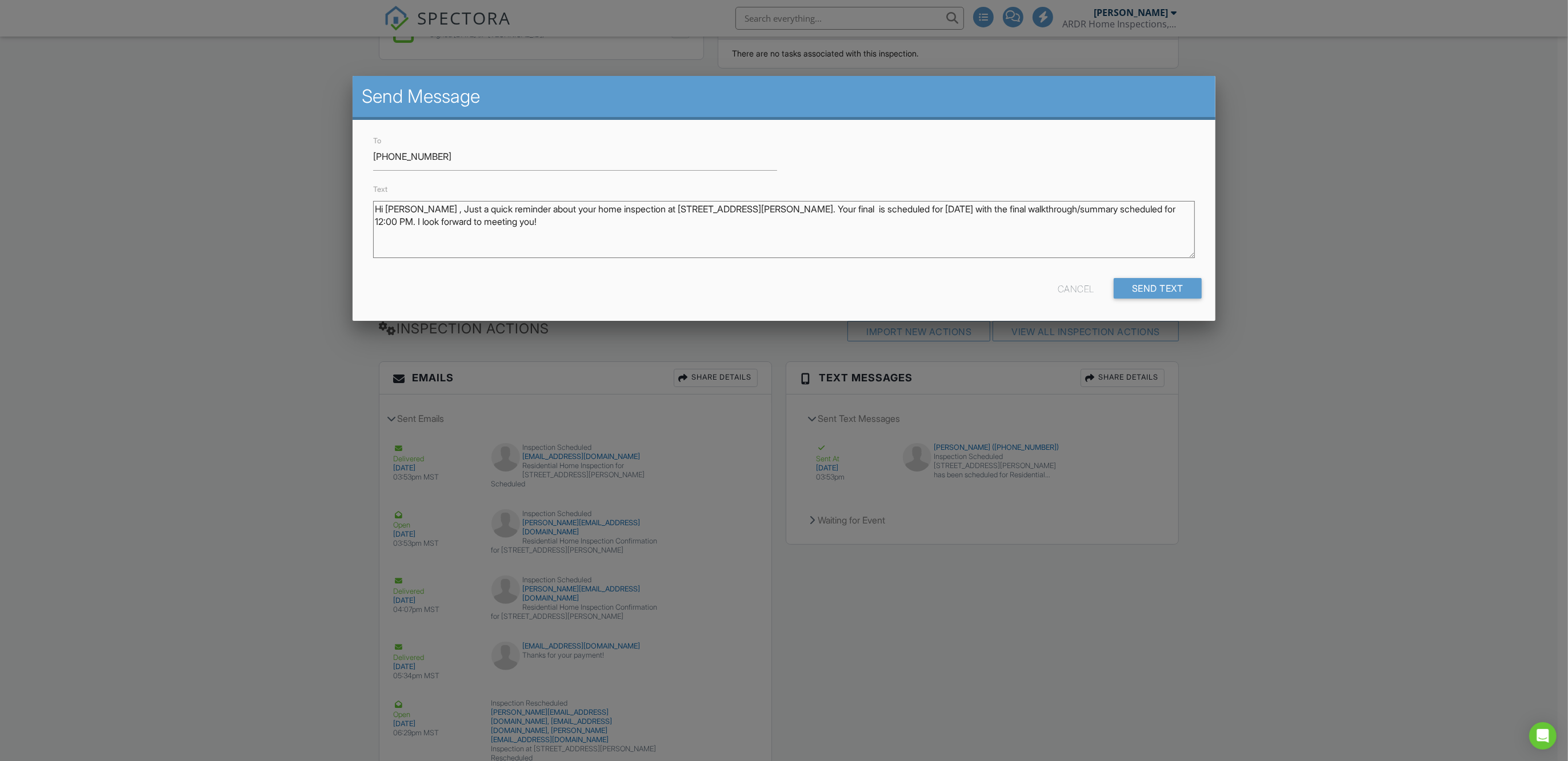
drag, startPoint x: 377, startPoint y: 223, endPoint x: 577, endPoint y: 224, distance: 200.0
click at [577, 224] on textarea "Hi [PERSON_NAME] , your home inspection at [STREET_ADDRESS][PERSON_NAME] is sch…" at bounding box center [784, 229] width 821 height 57
click at [919, 209] on textarea "Hi [PERSON_NAME] , your home inspection at [STREET_ADDRESS][PERSON_NAME] is sch…" at bounding box center [784, 229] width 821 height 57
paste textarea "walkthrough/summary scheduled for 12:00 PM."
drag, startPoint x: 1121, startPoint y: 210, endPoint x: 489, endPoint y: 223, distance: 632.1
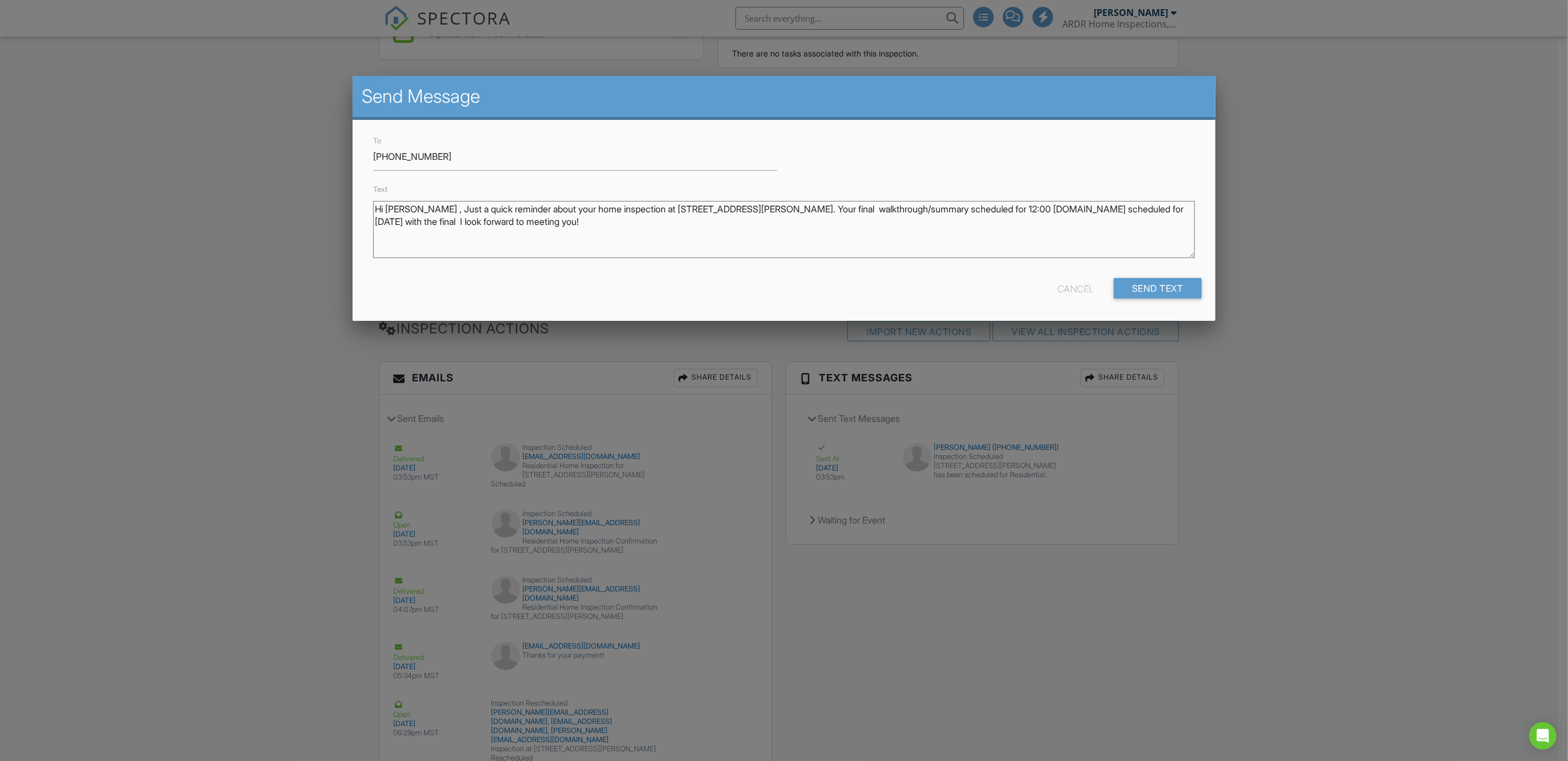
click at [489, 223] on textarea "Hi [PERSON_NAME] , your home inspection at [STREET_ADDRESS][PERSON_NAME] is sch…" at bounding box center [784, 229] width 821 height 57
click at [920, 211] on textarea "Hi [PERSON_NAME] , your home inspection at [STREET_ADDRESS][PERSON_NAME] is sch…" at bounding box center [784, 229] width 821 height 57
click at [869, 209] on textarea "Hi [PERSON_NAME] , your home inspection at [STREET_ADDRESS][PERSON_NAME] is sch…" at bounding box center [784, 229] width 821 height 57
click at [1082, 211] on textarea "Hi [PERSON_NAME] , your home inspection at [STREET_ADDRESS][PERSON_NAME] is sch…" at bounding box center [784, 229] width 821 height 57
click at [391, 225] on textarea "Hi [PERSON_NAME] , your home inspection at [STREET_ADDRESS][PERSON_NAME] is sch…" at bounding box center [784, 229] width 821 height 57
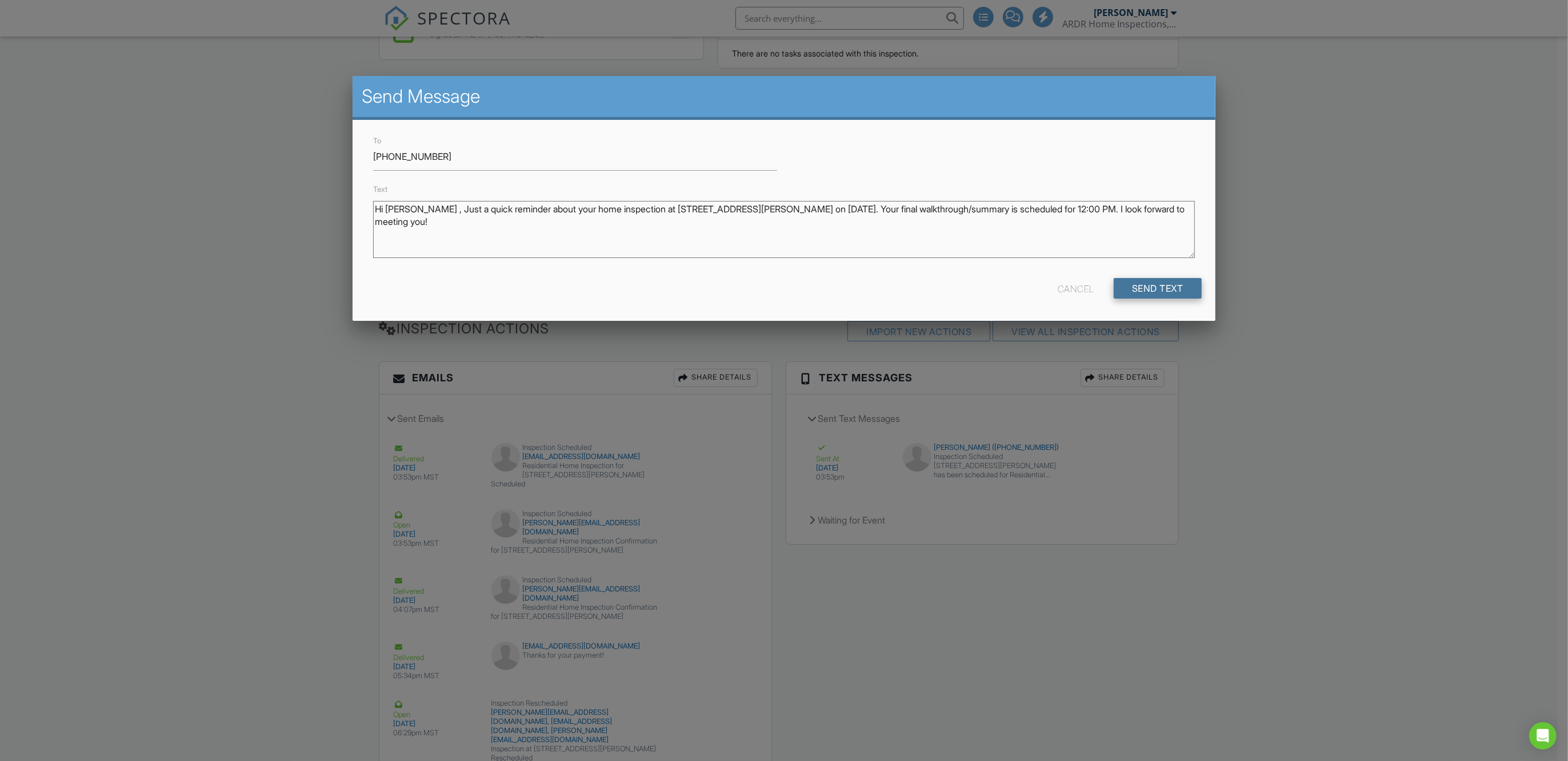
type textarea "Hi [PERSON_NAME] , Just a quick reminder about your home inspection at [STREET_…"
click at [1156, 285] on div "Send Text" at bounding box center [1158, 288] width 88 height 20
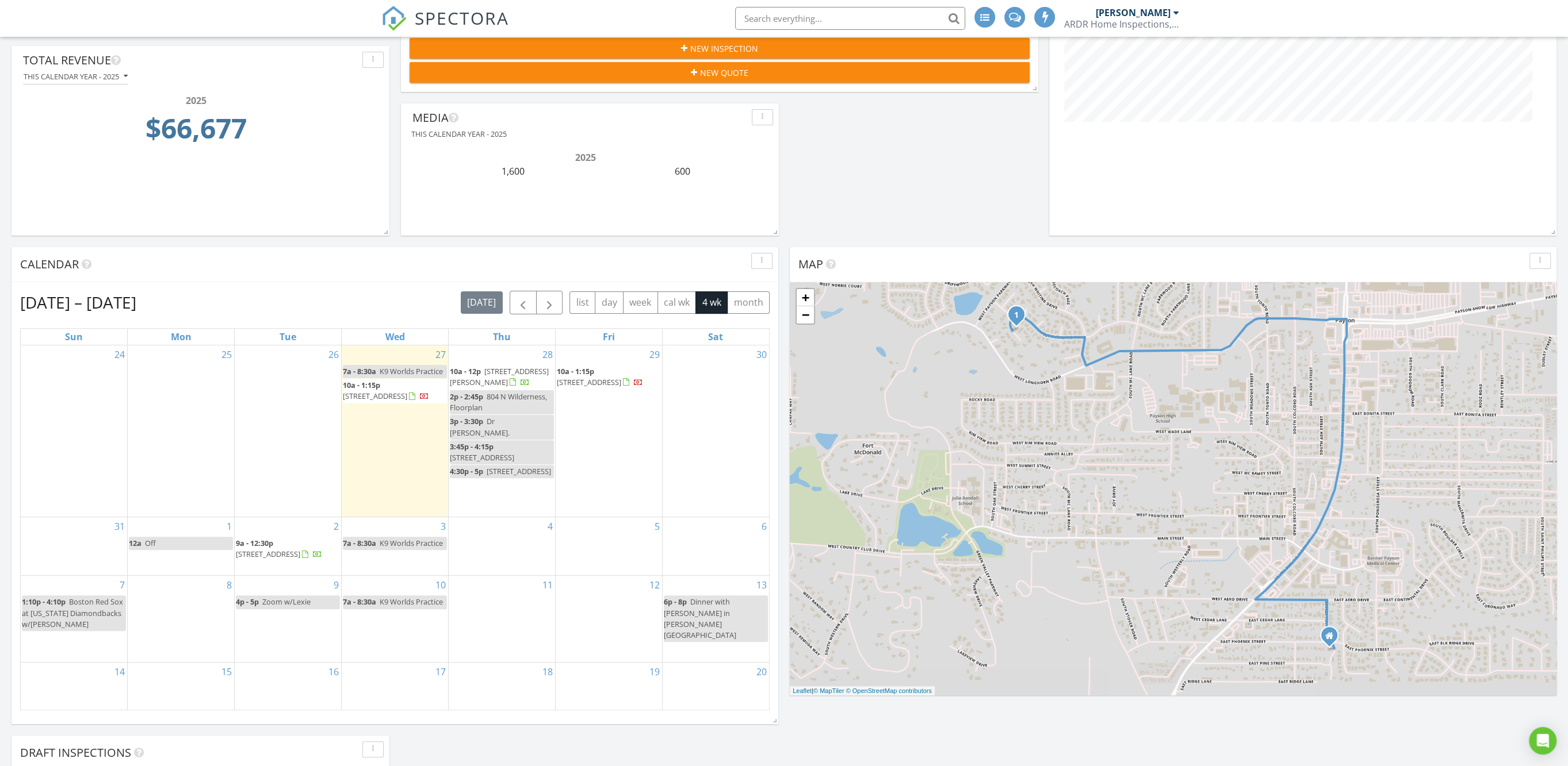
scroll to position [287, 0]
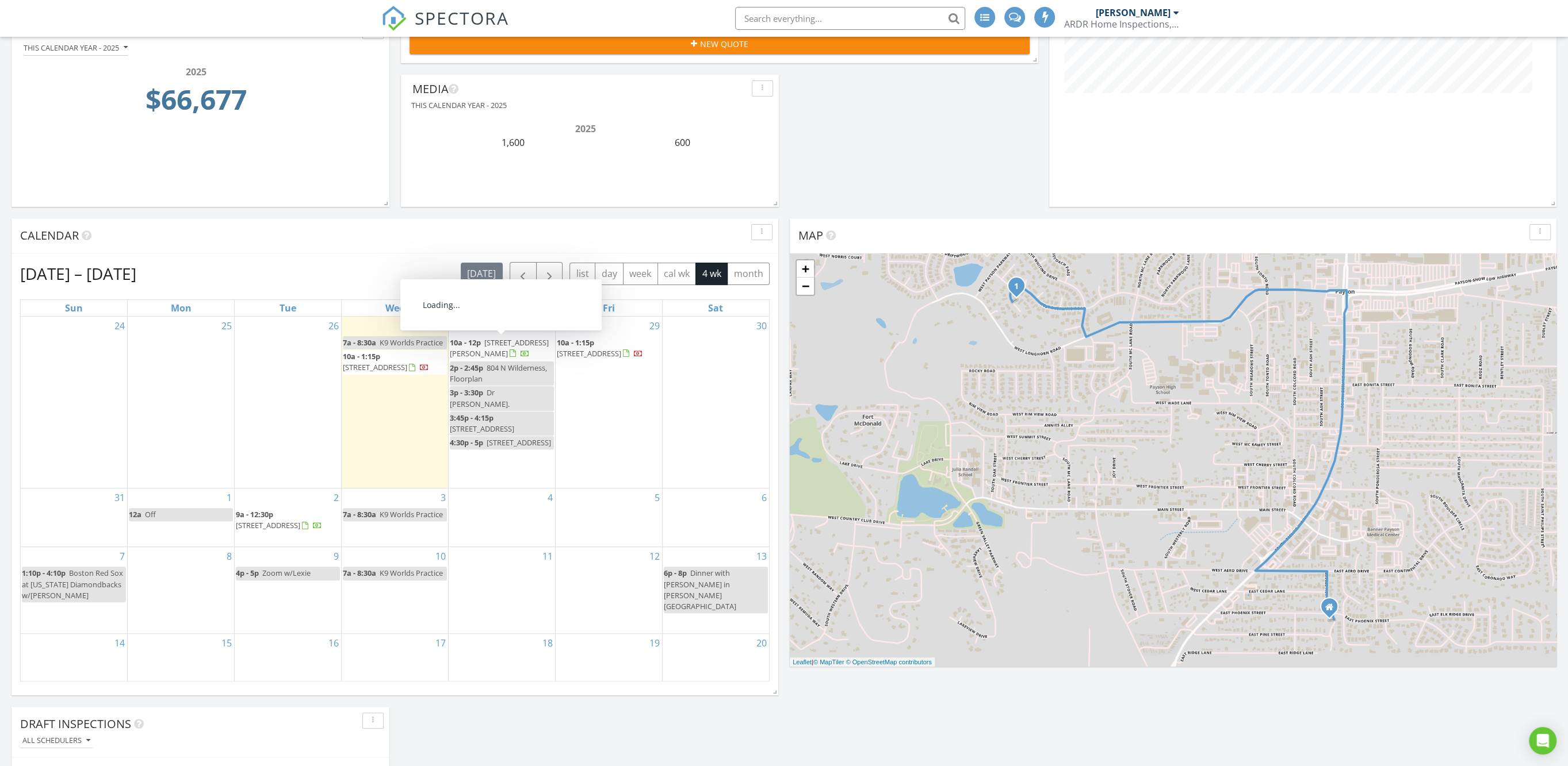
click at [507, 348] on span "3641 Stagecoach Rd , Heber-Overgaard 85928" at bounding box center [499, 348] width 99 height 21
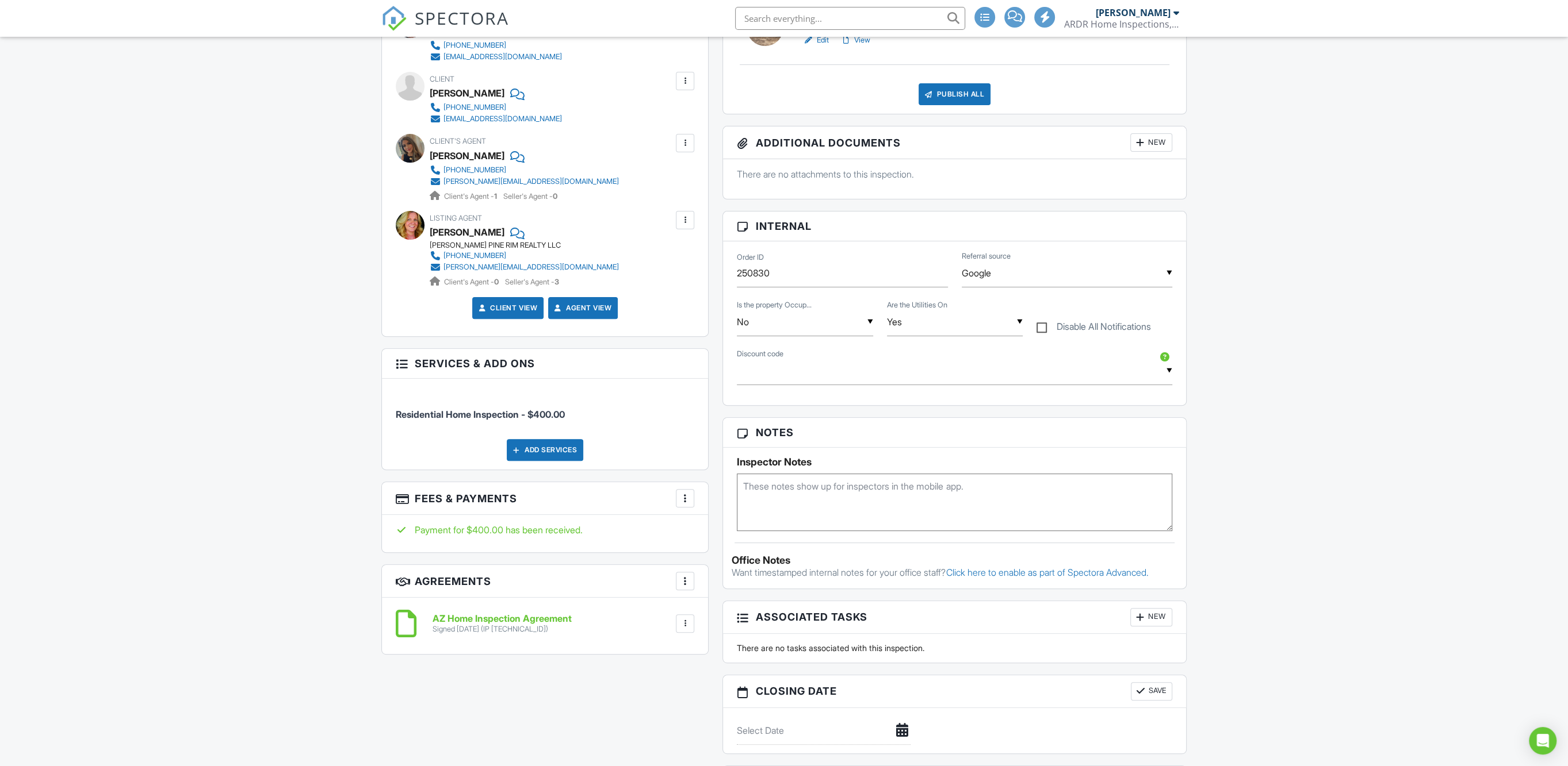
scroll to position [173, 0]
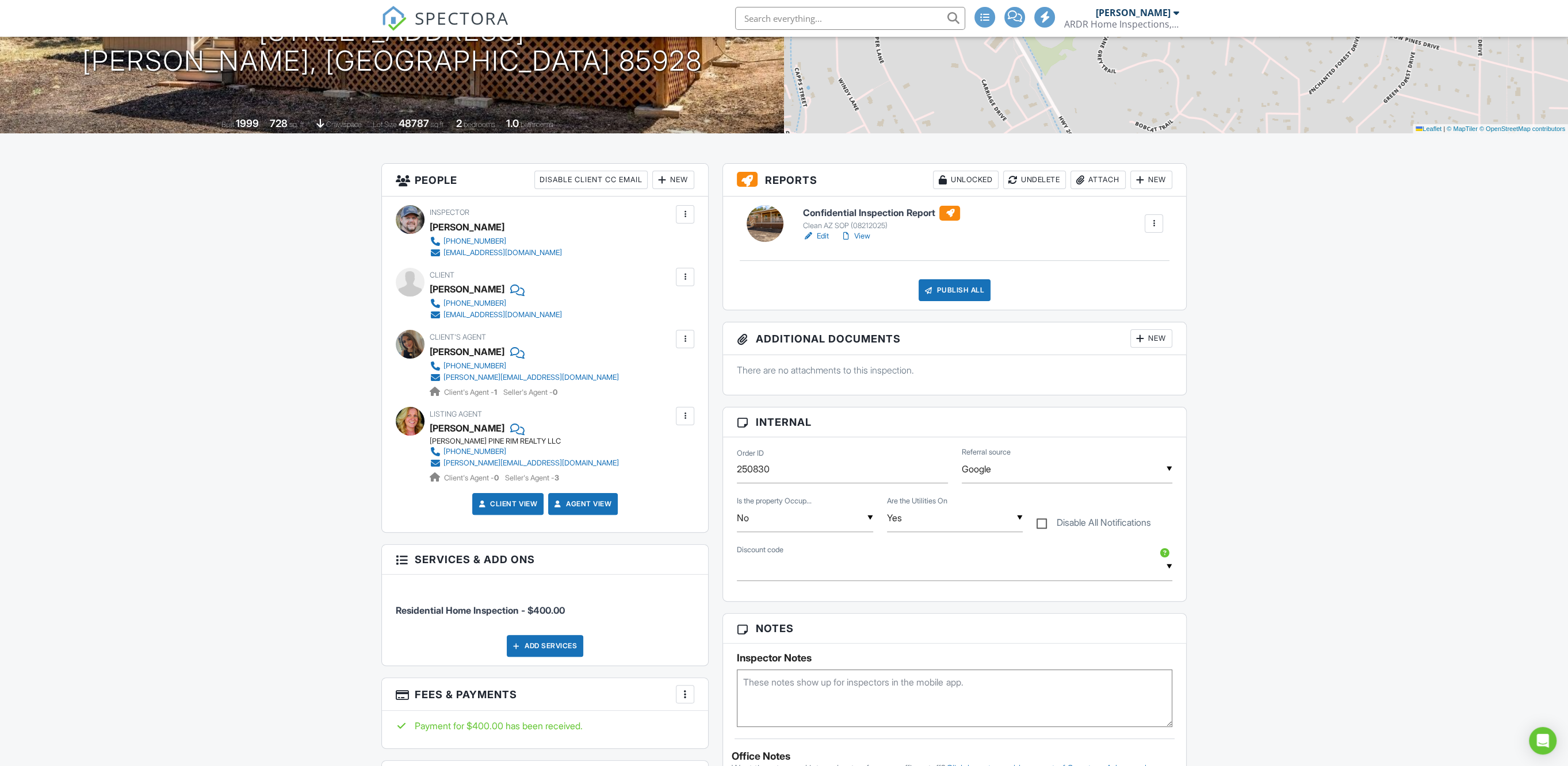
click at [1154, 221] on div at bounding box center [1154, 223] width 11 height 11
click at [1008, 239] on div "Confidential Inspection Report Clean AZ SOP (08212025) Edit View Quick Publish …" at bounding box center [982, 224] width 374 height 37
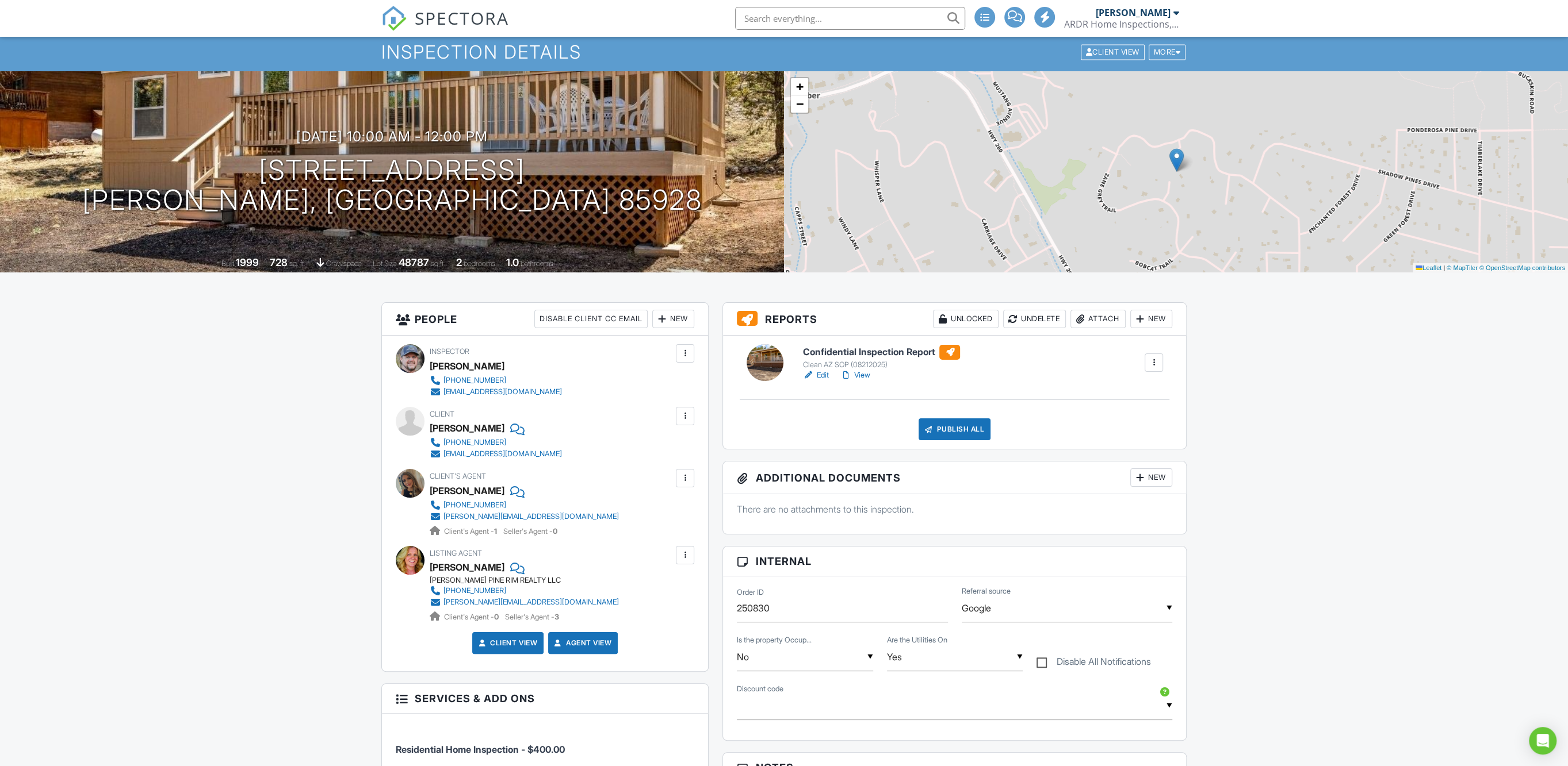
scroll to position [0, 0]
